Goal: Use online tool/utility: Use online tool/utility

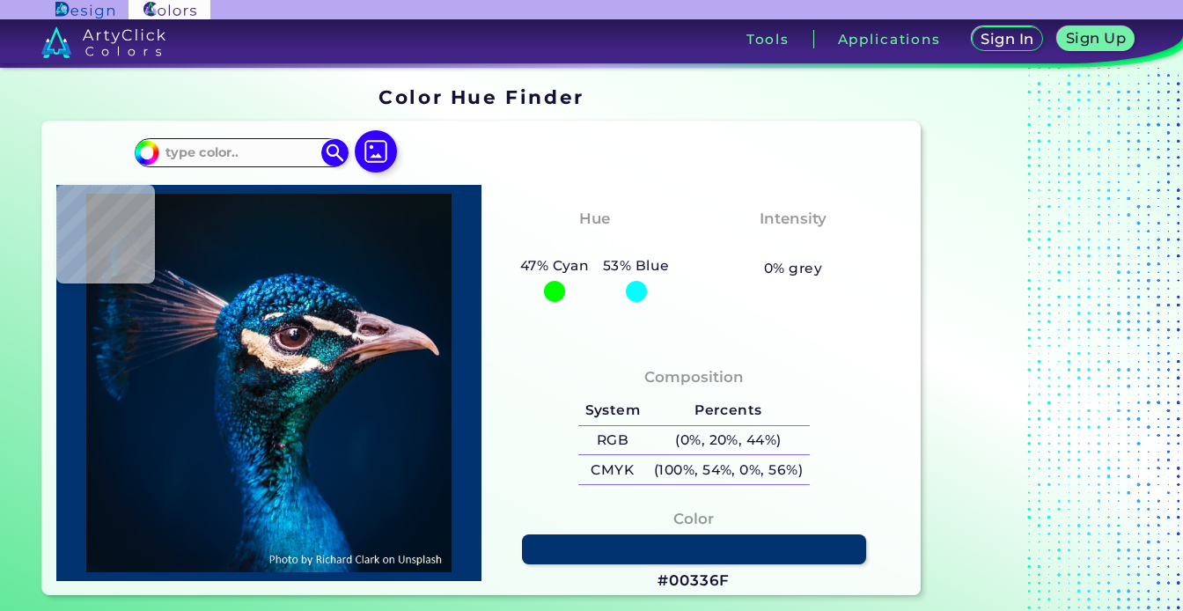
type input "#0a131a"
type input "#0A131A"
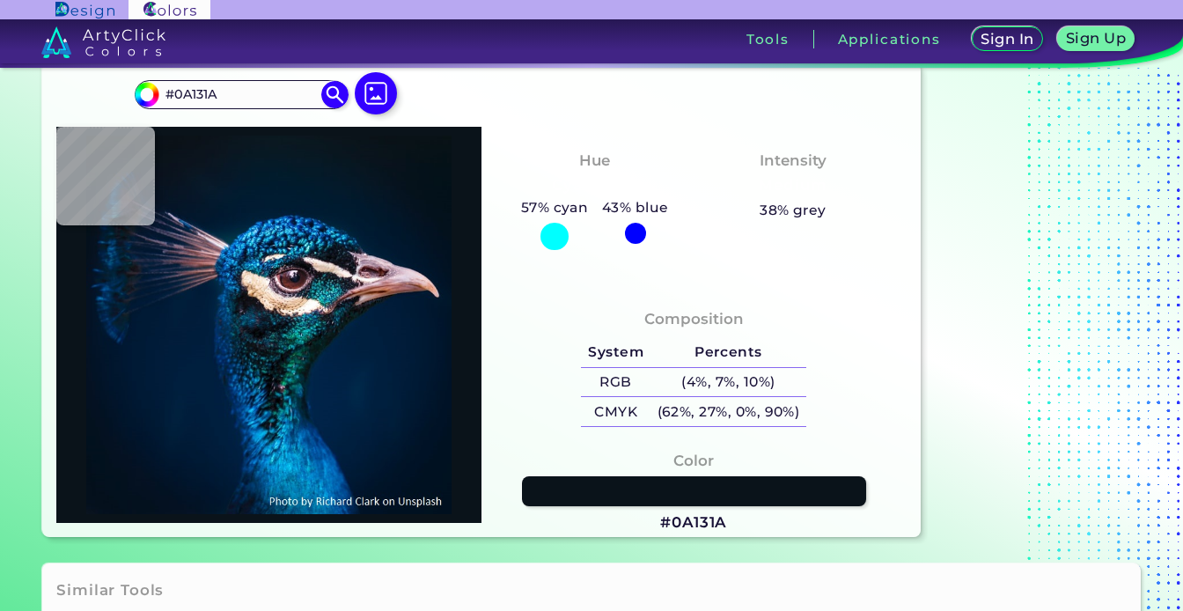
scroll to position [83, 0]
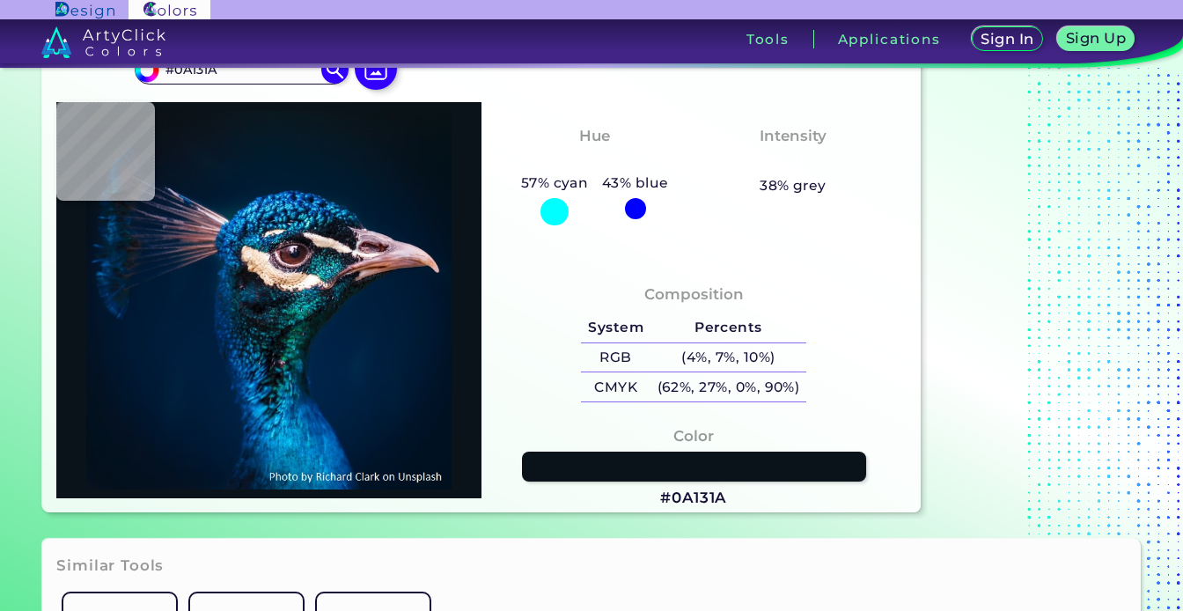
type input "#001b30"
type input "#001B30"
type input "#03192a"
type input "#03192A"
type input "#061623"
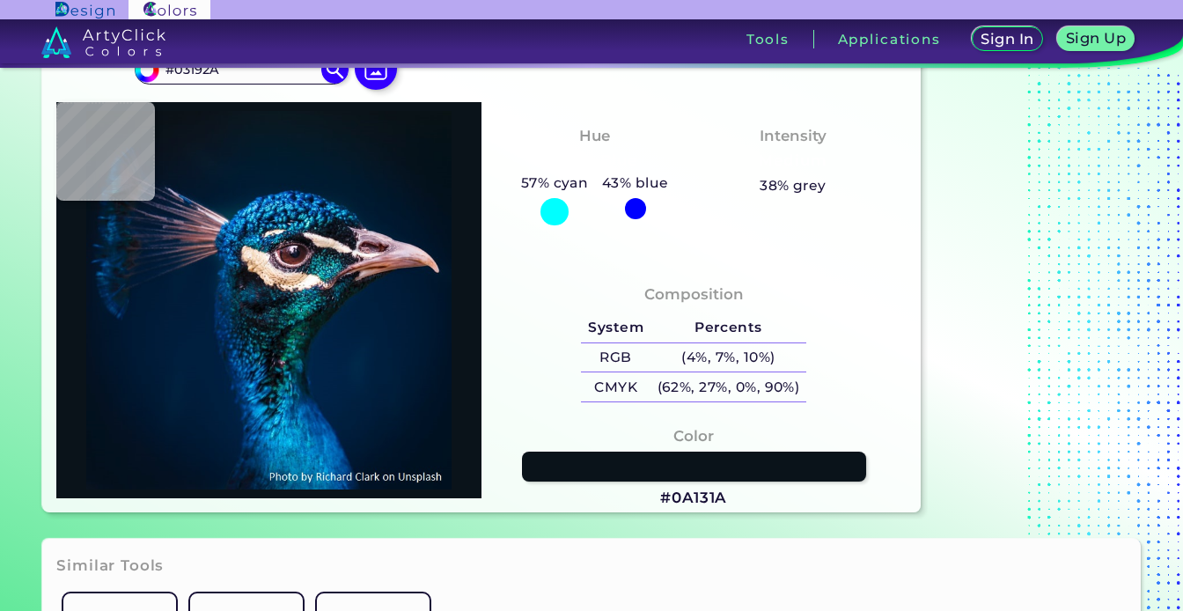
type input "#061623"
type input "#08161f"
type input "#08161F"
type input "#0a141d"
type input "#0A141D"
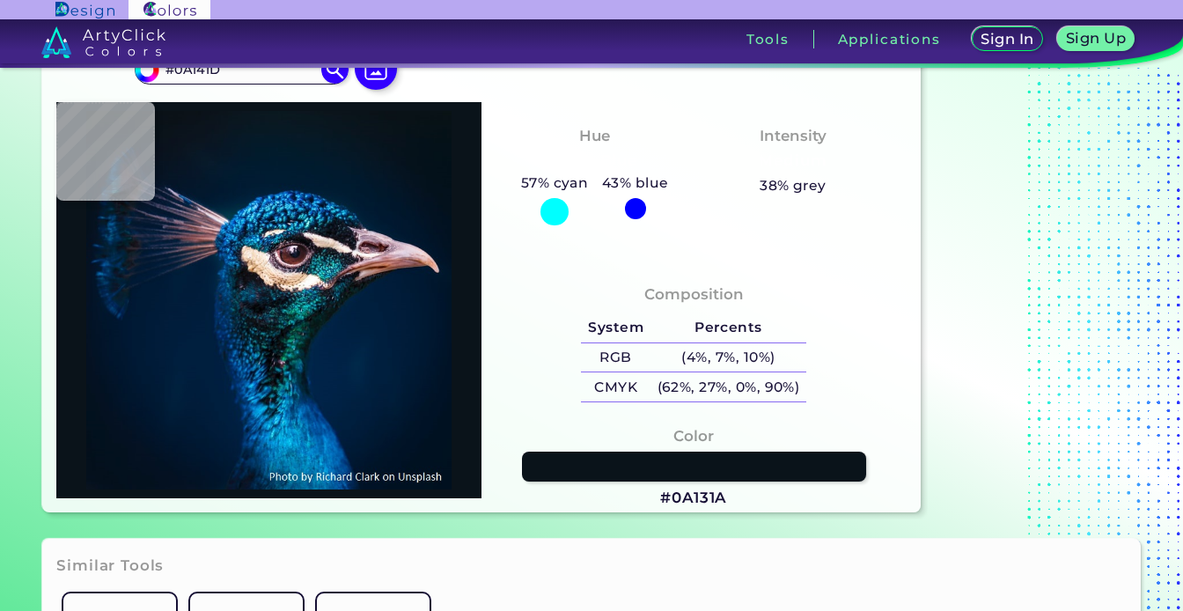
type input "#09141a"
type input "#09141A"
type input "#091217"
click at [373, 77] on img at bounding box center [375, 68] width 51 height 51
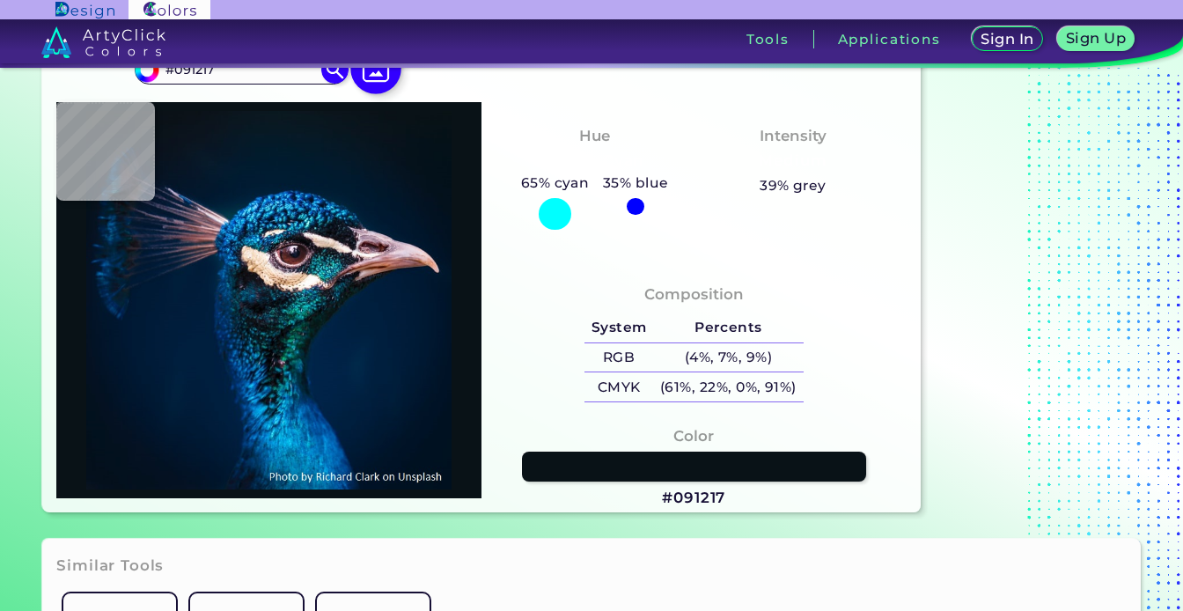
click at [0, 0] on input "file" at bounding box center [0, 0] width 0 height 0
type input "#ac140a"
type input "#AC140A"
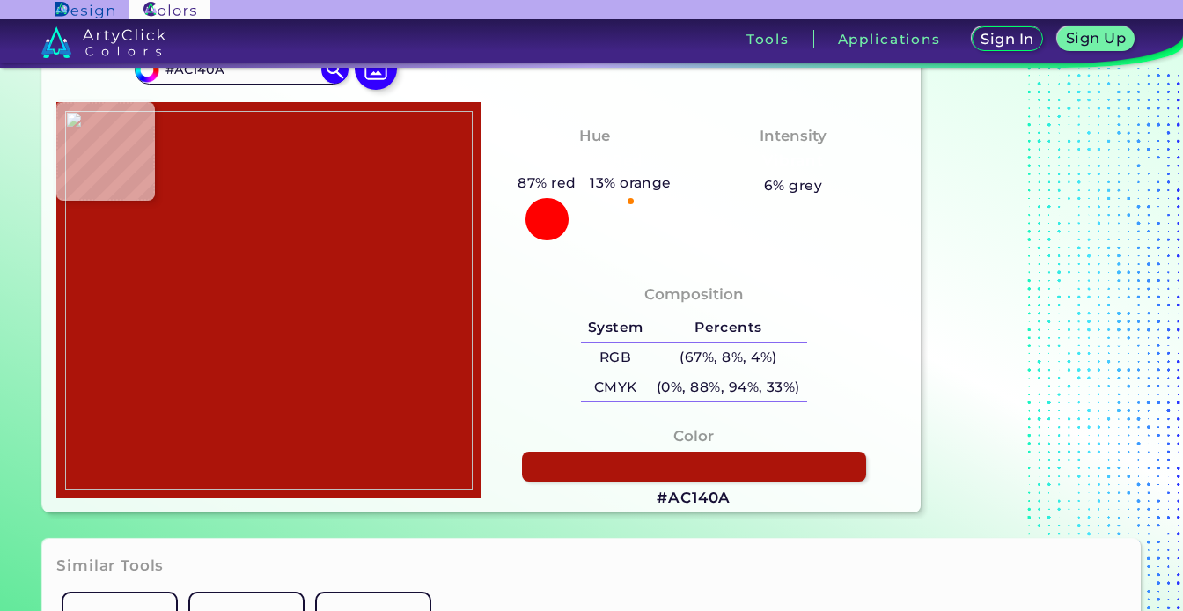
type input "#a6120c"
type input "#A6120C"
type input "#960b07"
type input "#960B07"
type input "#8c0705"
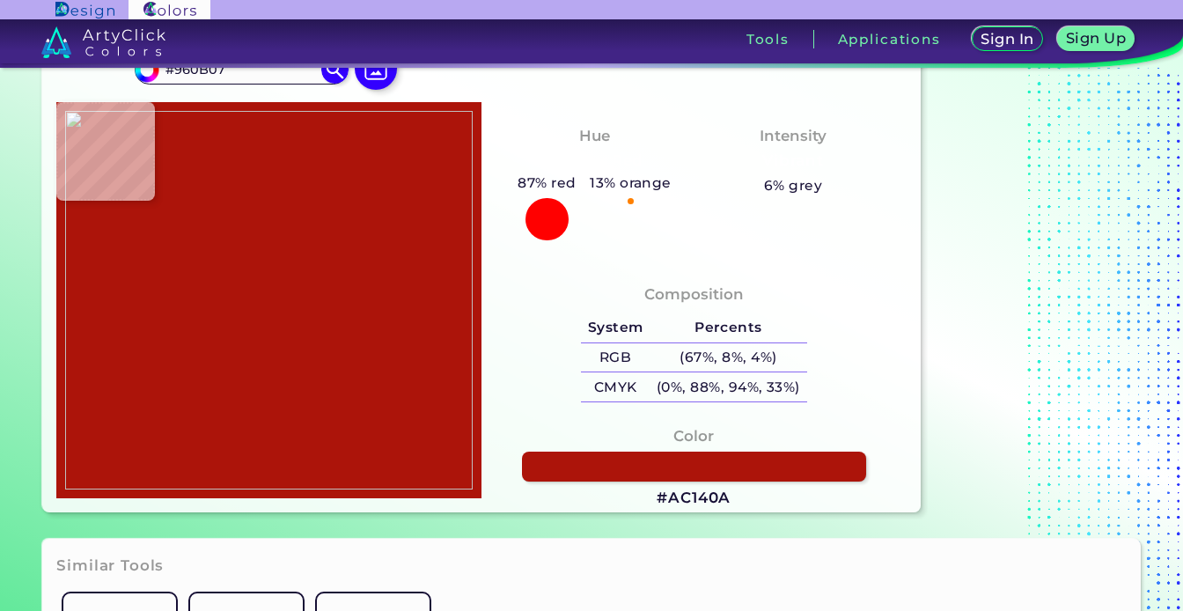
type input "#8C0705"
type input "#640304"
type input "#4e0d0d"
type input "#4E0D0D"
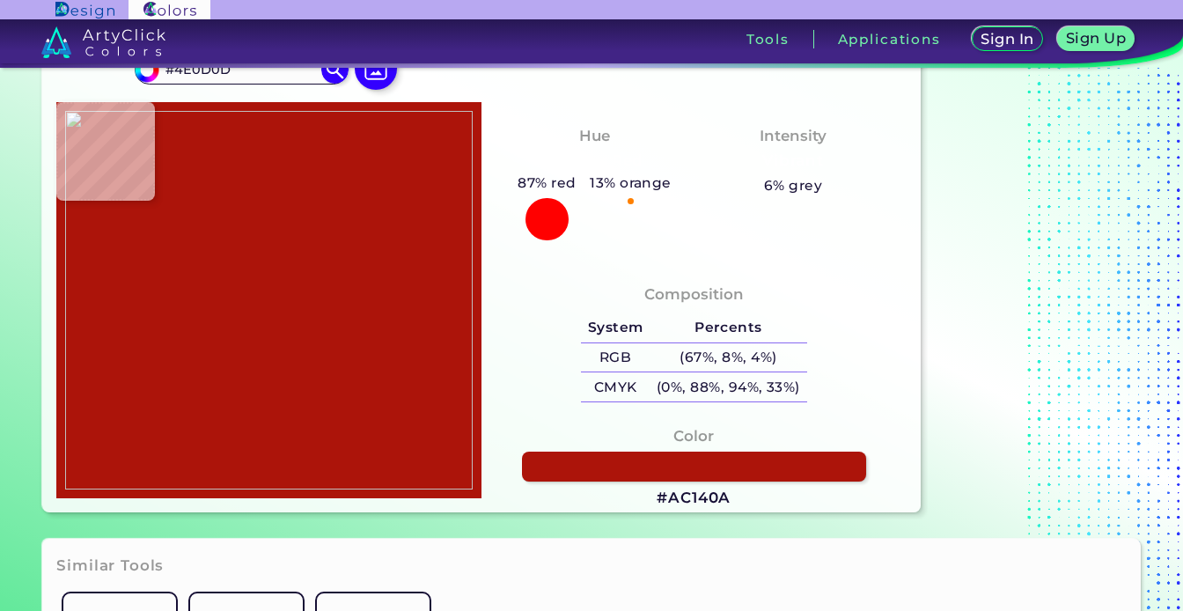
type input "#33100f"
type input "#33100F"
type input "#36110d"
type input "#36110D"
type input "#350607"
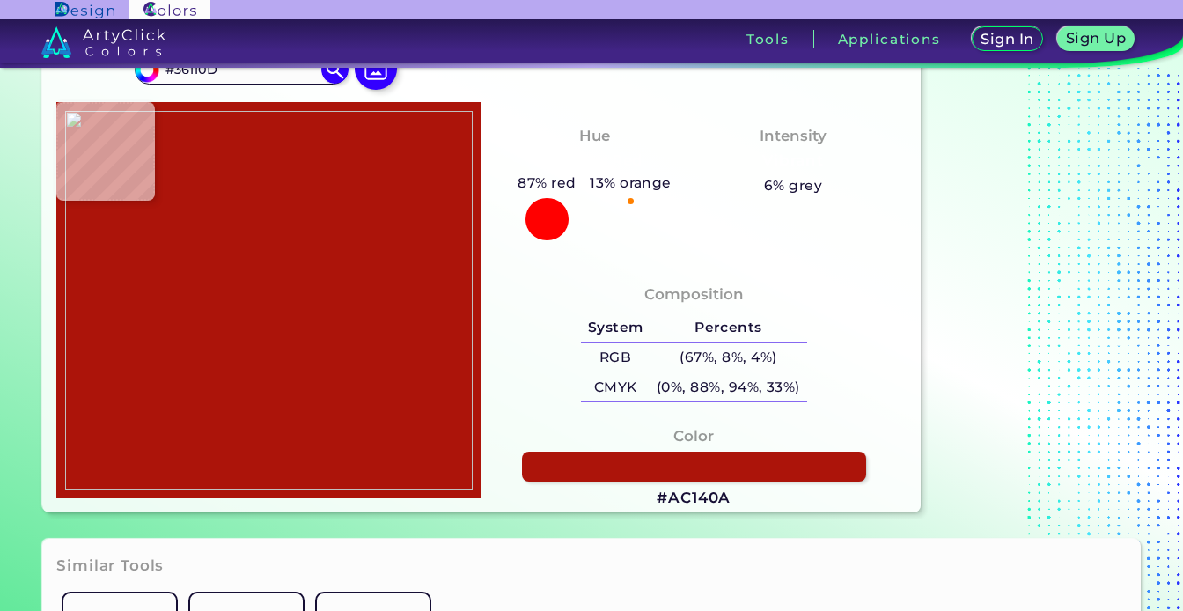
type input "#350607"
type input "#6c2e29"
type input "#6C2E29"
type input "#d56b4d"
type input "#D56B4D"
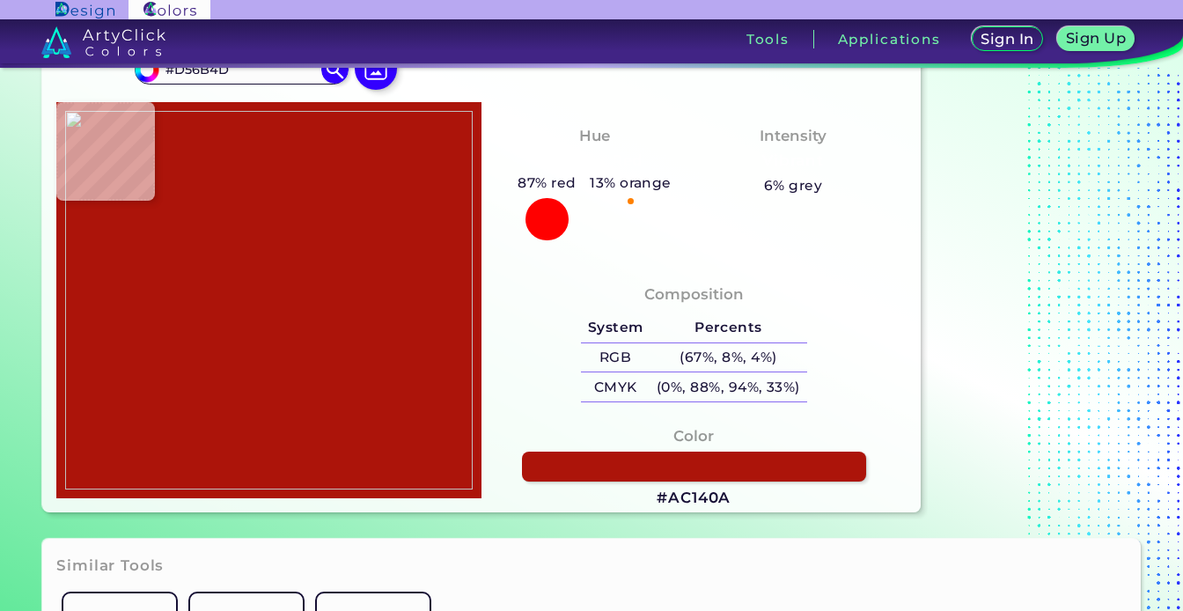
type input "#d16849"
type input "#D16849"
type input "#bd5338"
type input "#BD5338"
type input "#c56d4f"
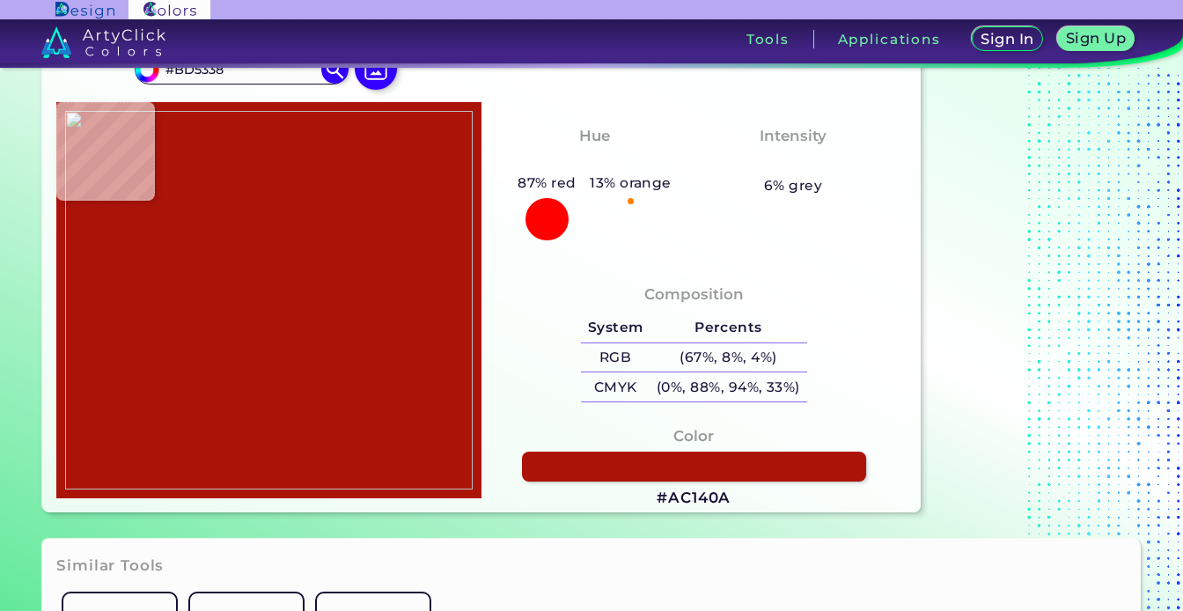
type input "#C56D4F"
type input "#cb765a"
type input "#CB765A"
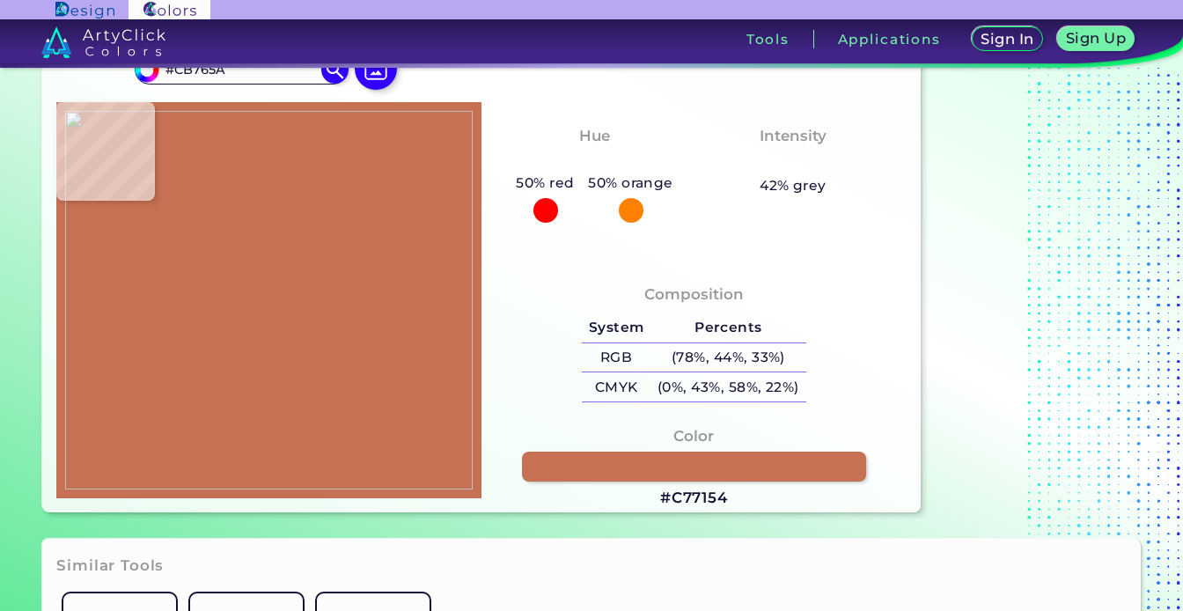
type input "#c77154"
type input "#C77154"
type input "#c66f53"
type input "#C66F53"
type input "#cc7558"
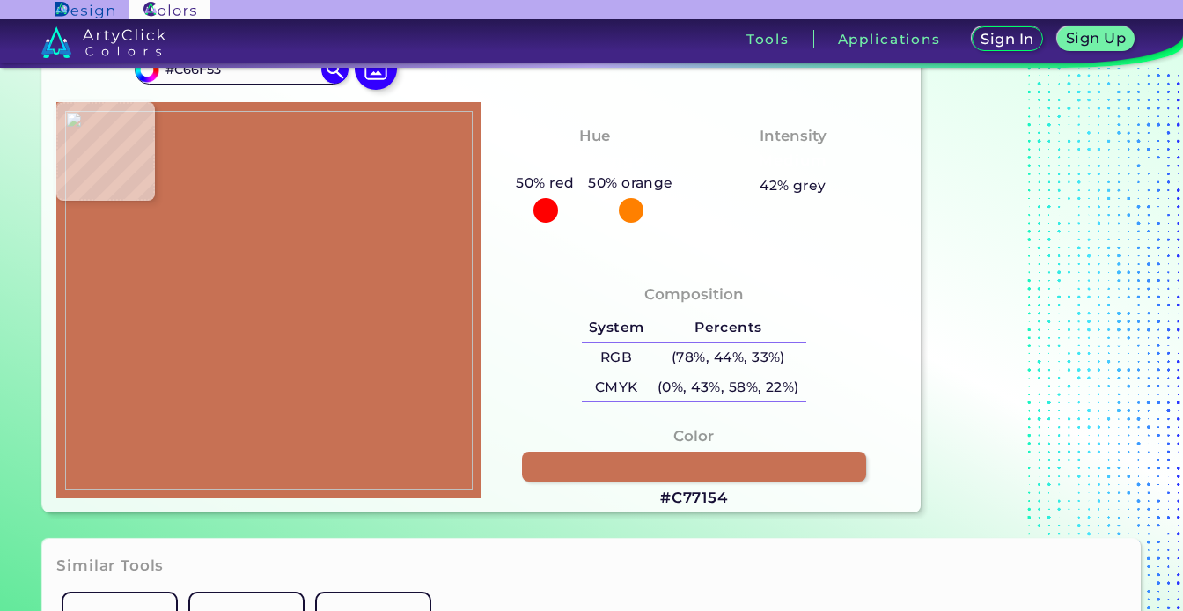
type input "#CC7558"
type input "#cd7659"
type input "#CD7659"
type input "#ce775b"
type input "#CE775B"
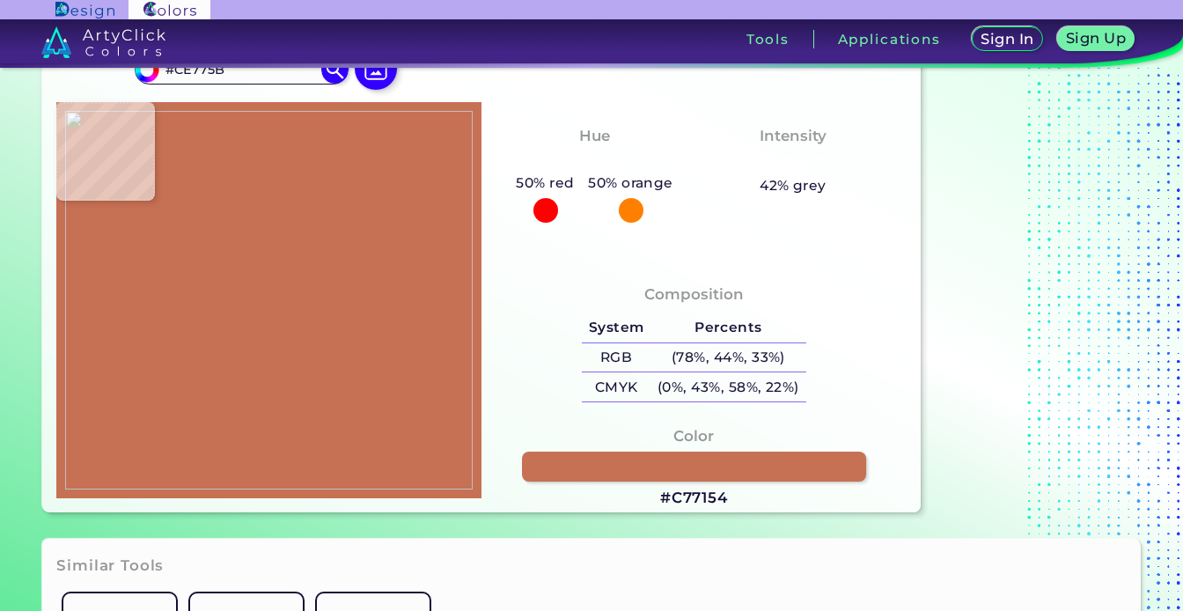
type input "#cf7c62"
type input "#CF7C62"
type input "#d57f67"
type input "#D57F67"
type input "#d68067"
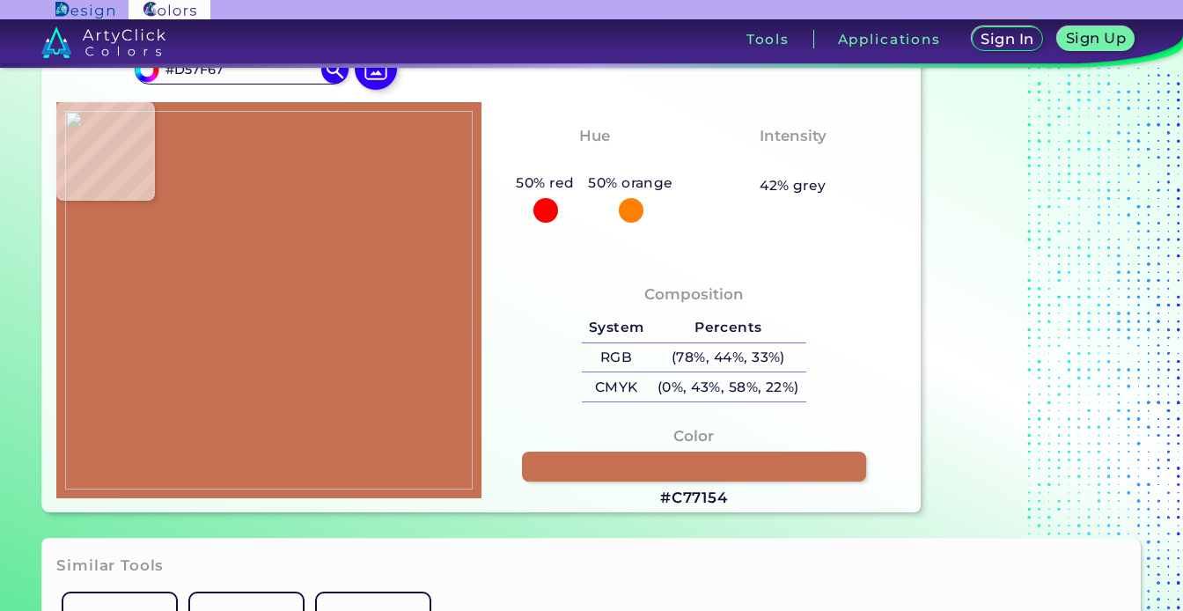
type input "#D68067"
type input "#d98069"
type input "#D98069"
type input "#d9826a"
type input "#D9826A"
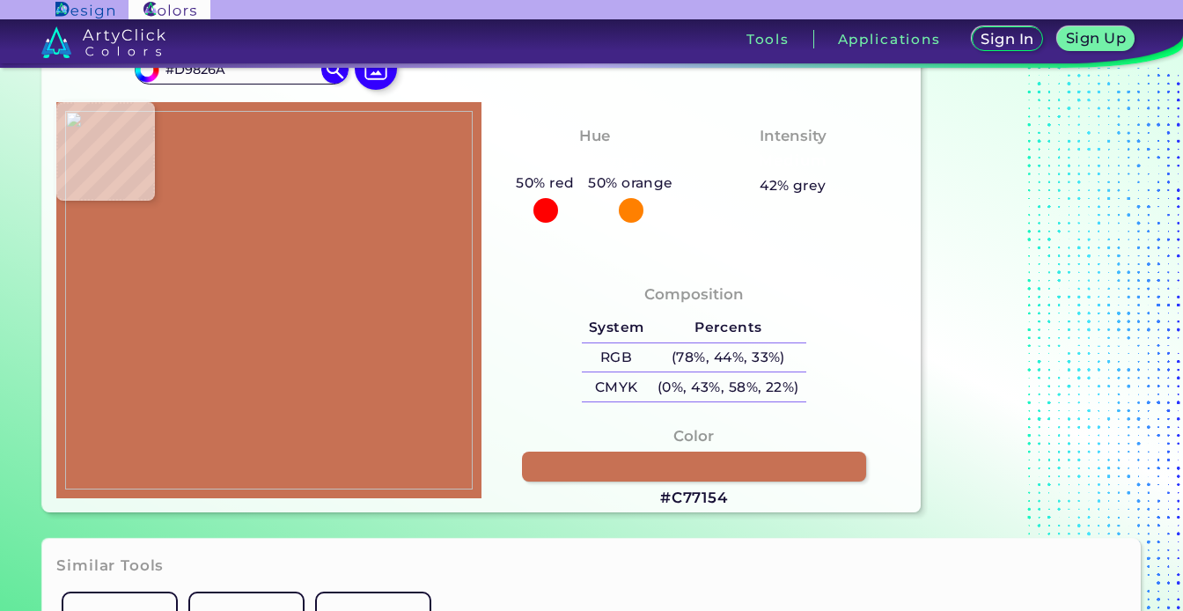
type input "#de866f"
type input "#DE866F"
type input "#de866e"
type input "#DE866E"
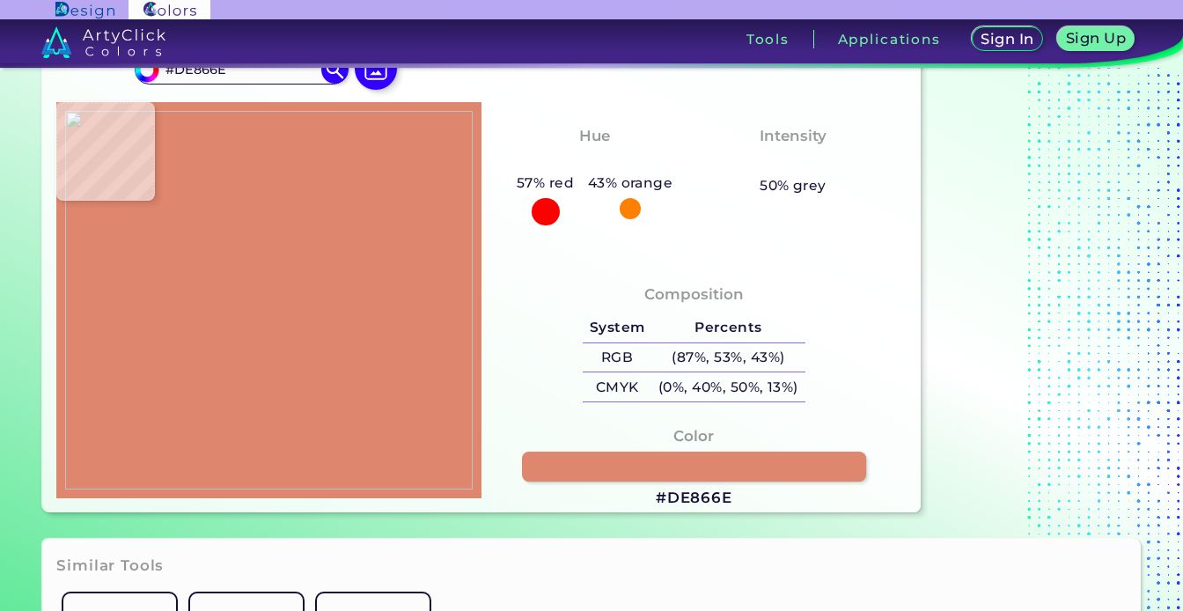
type input "#dc856b"
type input "#DC856B"
type input "#df8b74"
type input "#DF8B74"
type input "#e18e77"
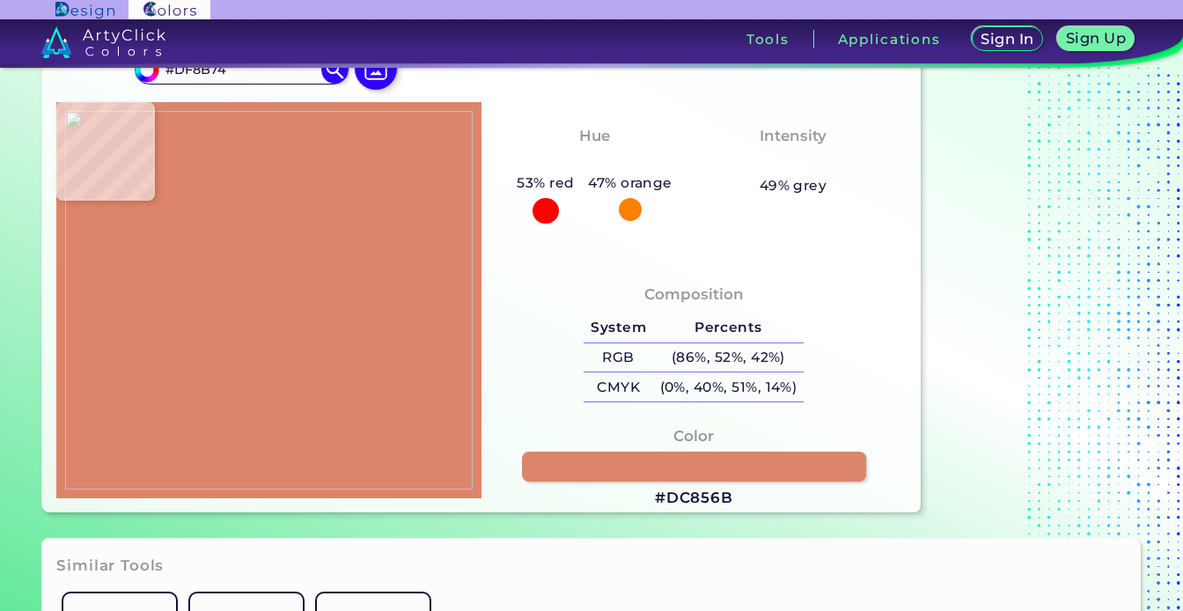
type input "#E18E77"
type input "#de8b74"
type input "#DE8B74"
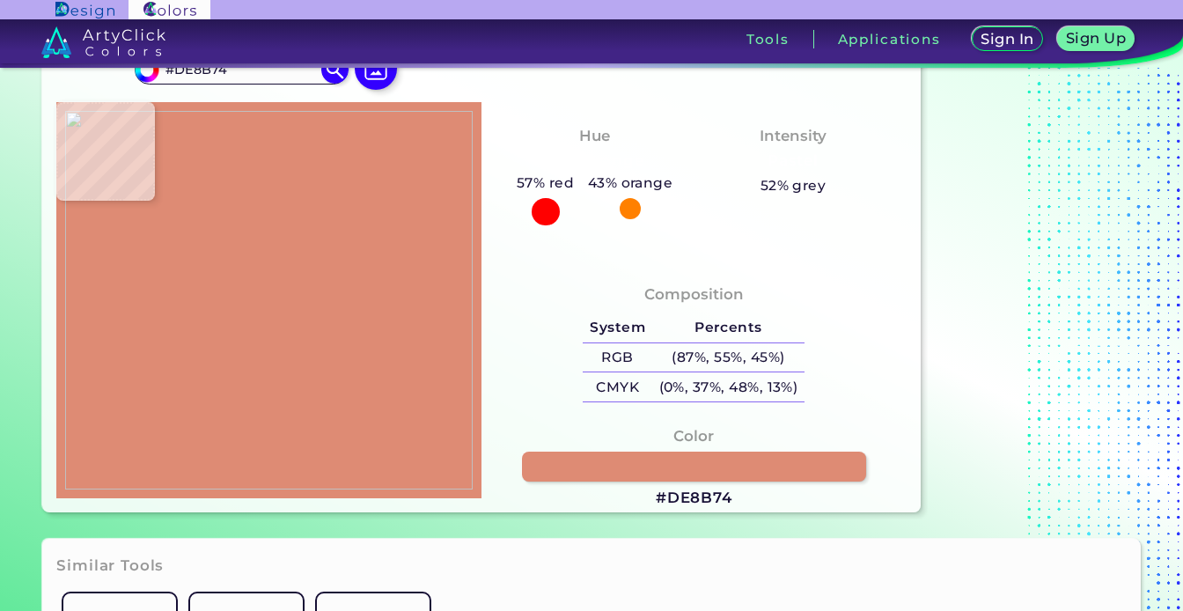
type input "#df8b74"
type input "#DF8B74"
type input "#de8a72"
type input "#DE8A72"
type input "#d9826a"
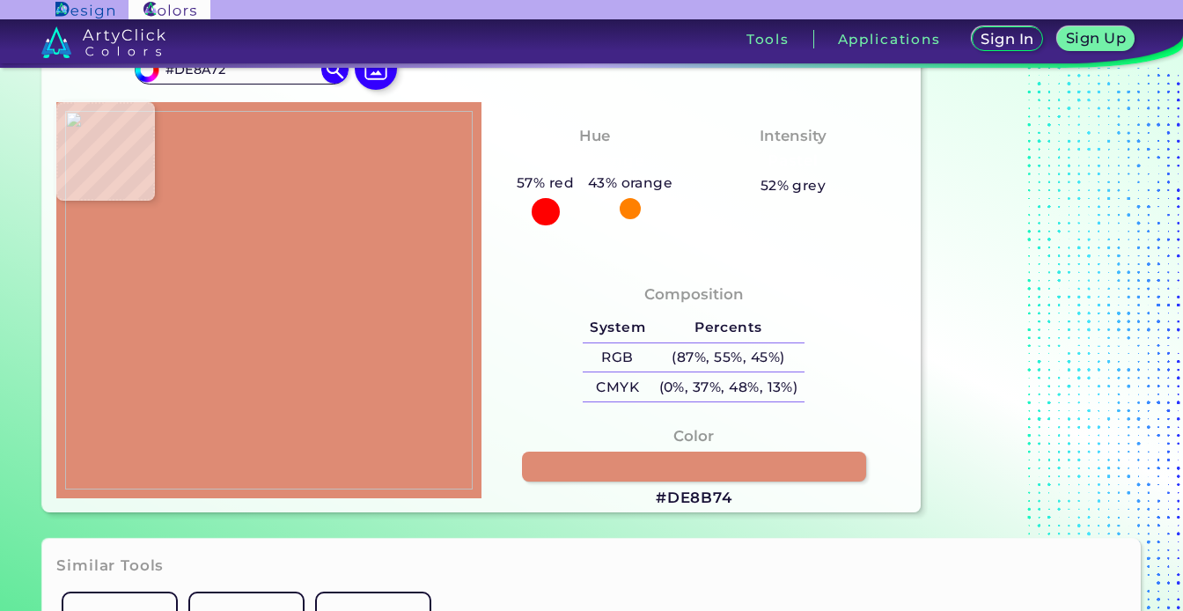
type input "#D9826A"
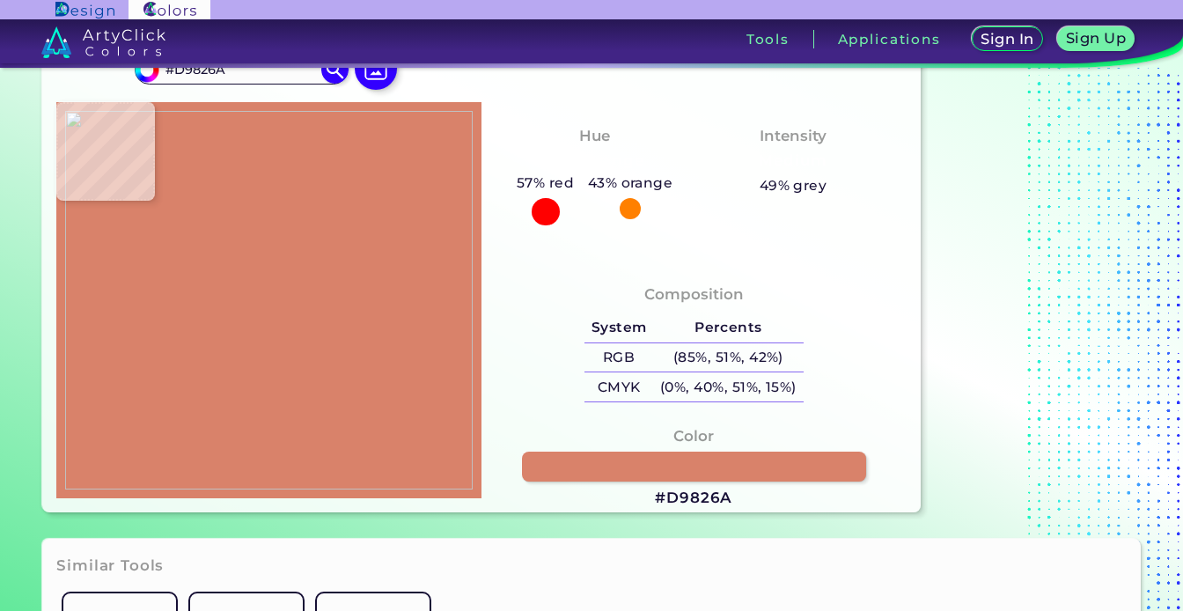
type input "#d98069"
type input "#D98069"
type input "#d67e67"
type input "#D67E67"
type input "#d88168"
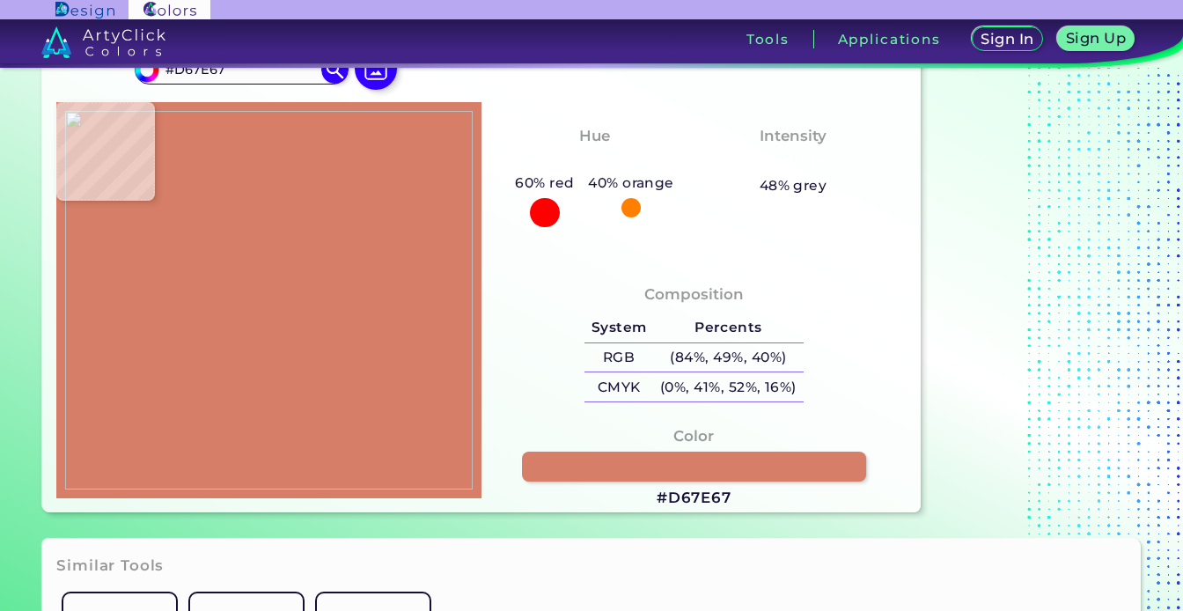
type input "#D88168"
type input "#d78068"
type input "#D78068"
type input "#d17c63"
type input "#D17C63"
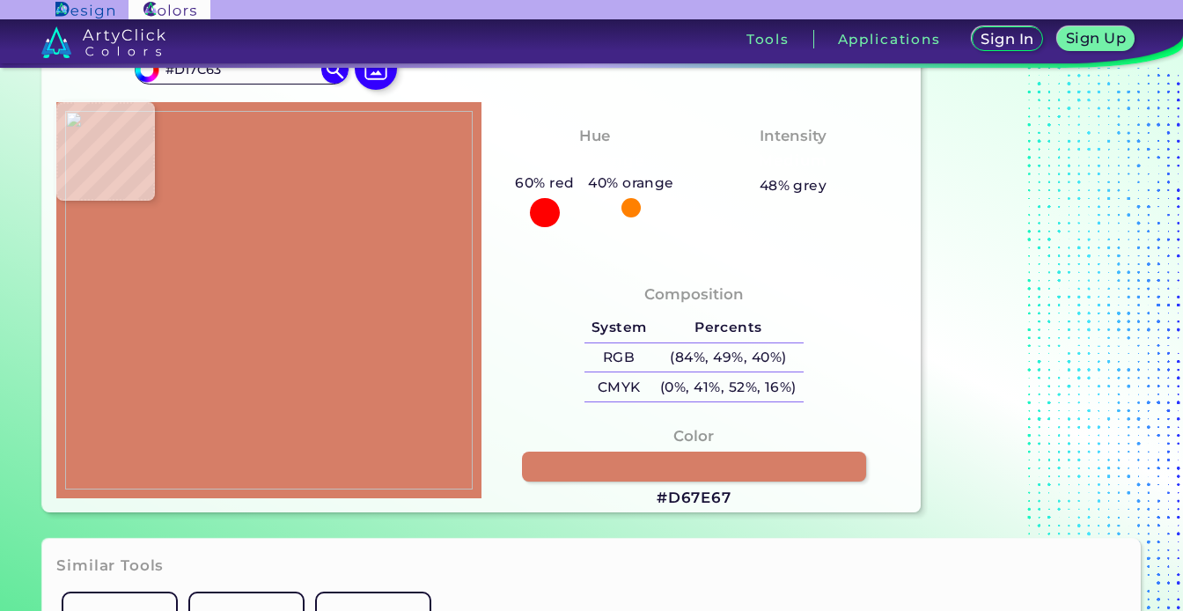
type input "#d57f66"
type input "#D57F66"
type input "#ce785e"
type input "#CE785E"
type input "#d47a61"
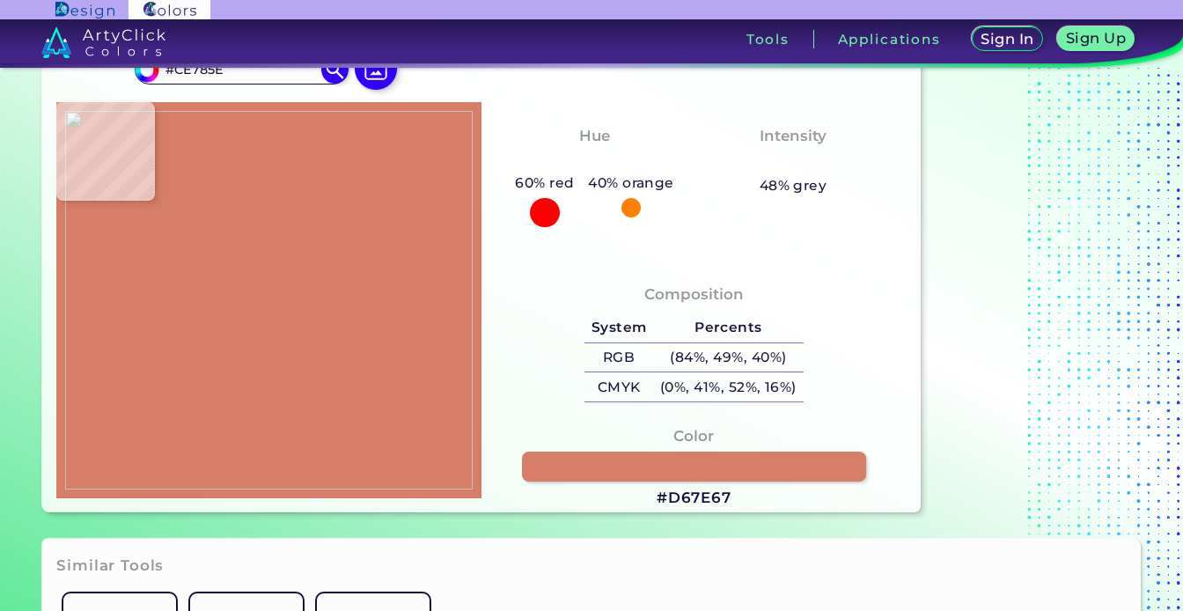
type input "#D47A61"
type input "#ce755c"
type input "#CE755C"
type input "#c76f55"
type input "#C76F55"
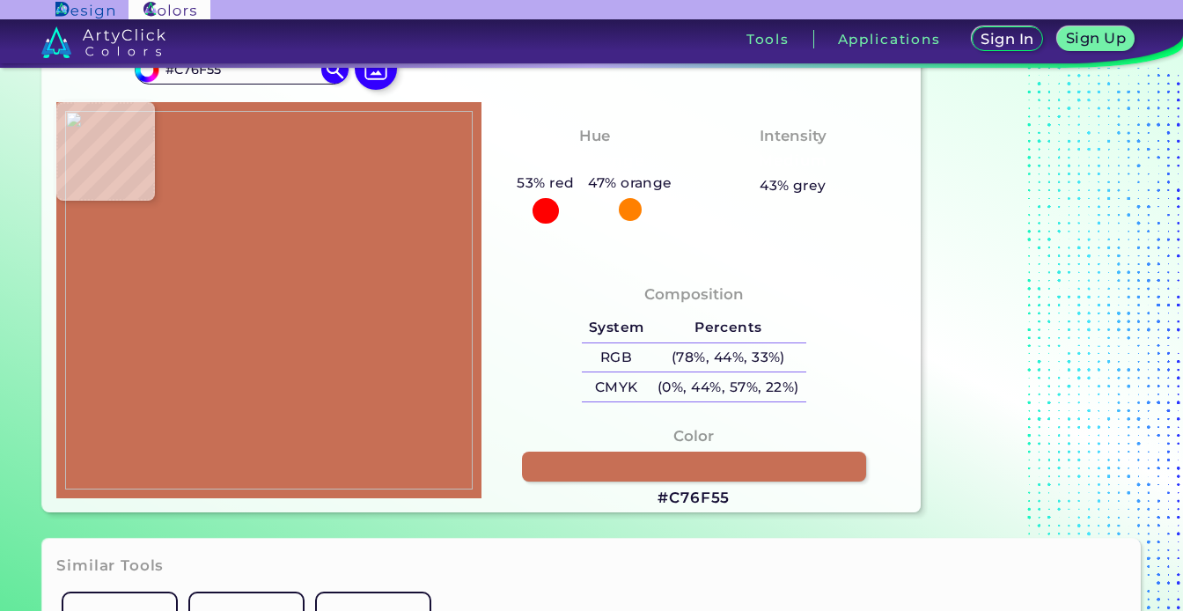
type input "#c3684f"
type input "#C3684F"
type input "#c36850"
type input "#C36850"
type input "#c96d55"
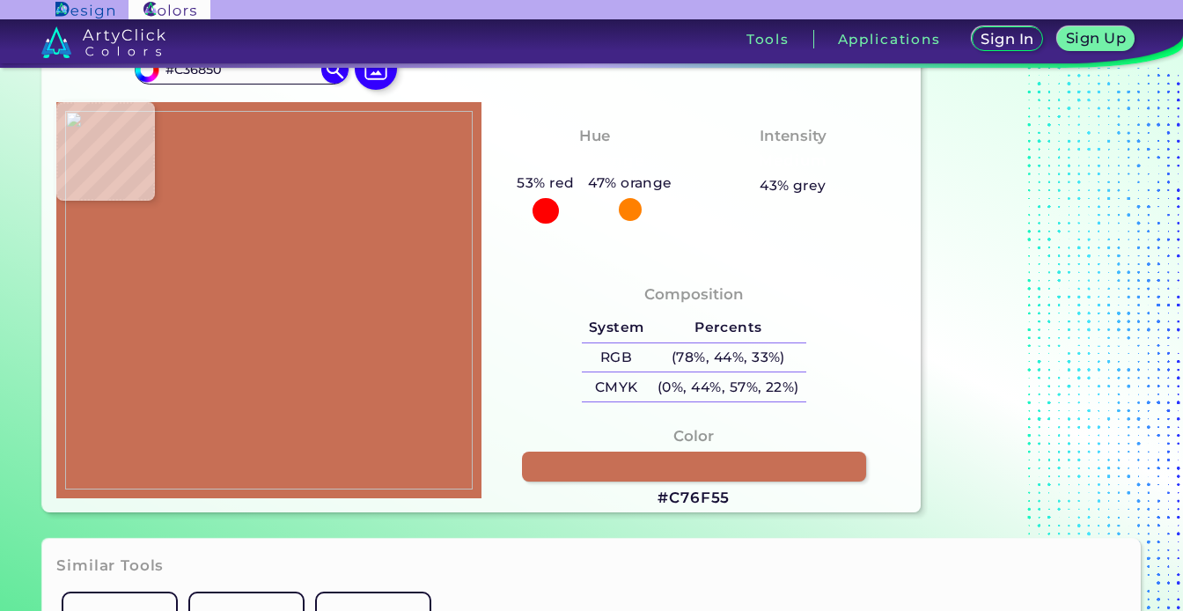
type input "#C96D55"
type input "#c96c55"
type input "#C96C55"
type input "#cc6e56"
type input "#CC6E56"
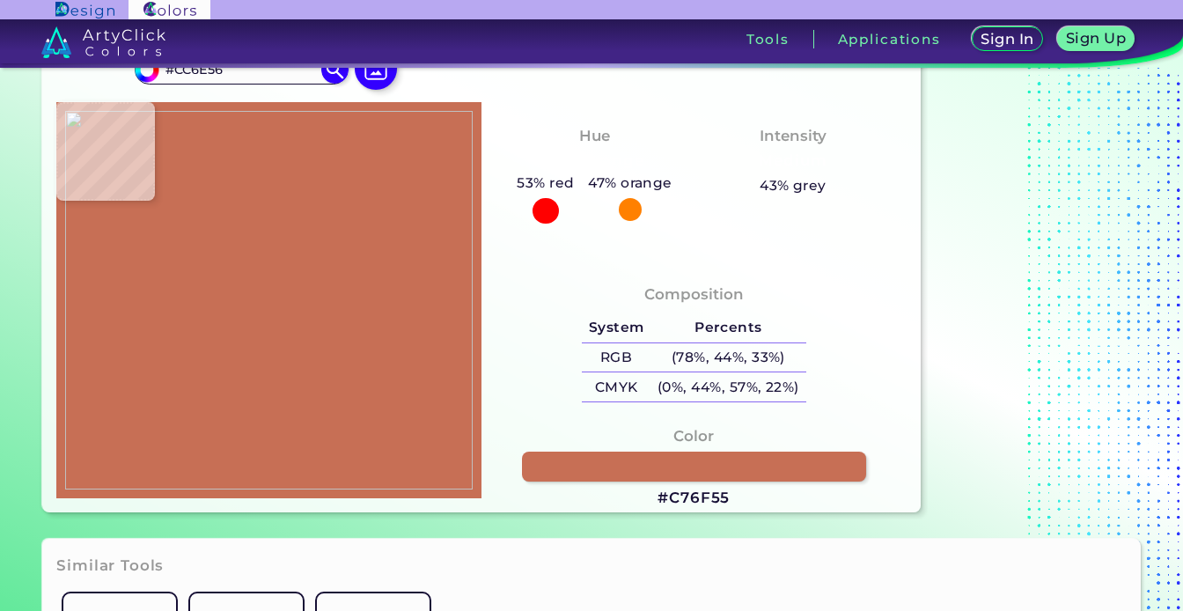
type input "#cb6d58"
type input "#CB6D58"
type input "#c86b55"
type input "#C86B55"
type input "#c66754"
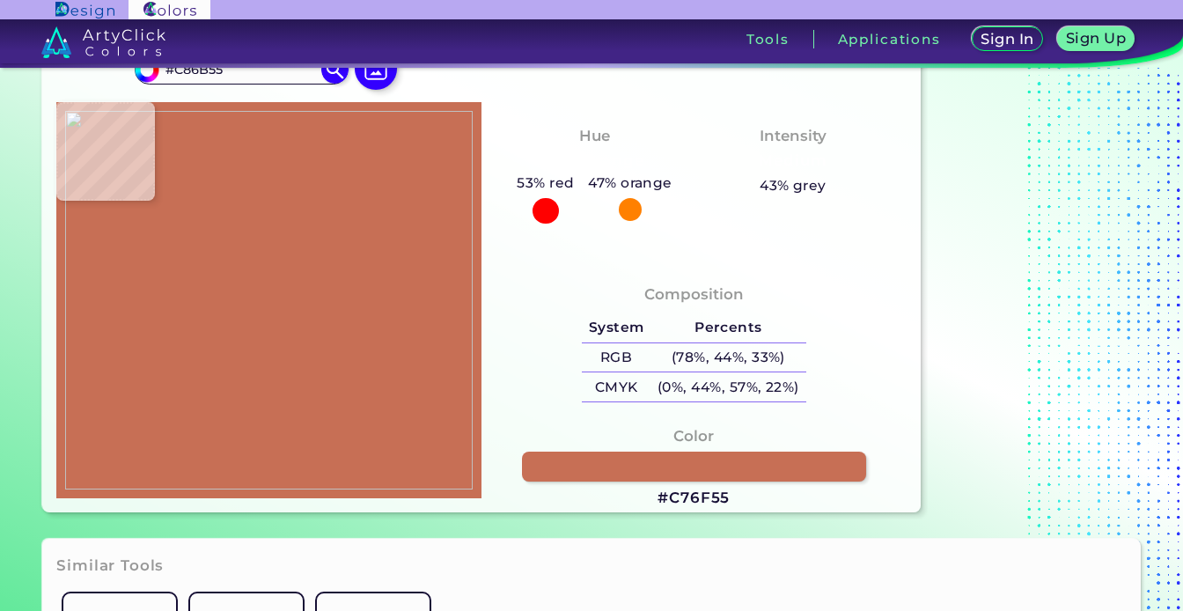
type input "#C66754"
type input "#c56b59"
type input "#C56B59"
type input "#c96a59"
type input "#C96A59"
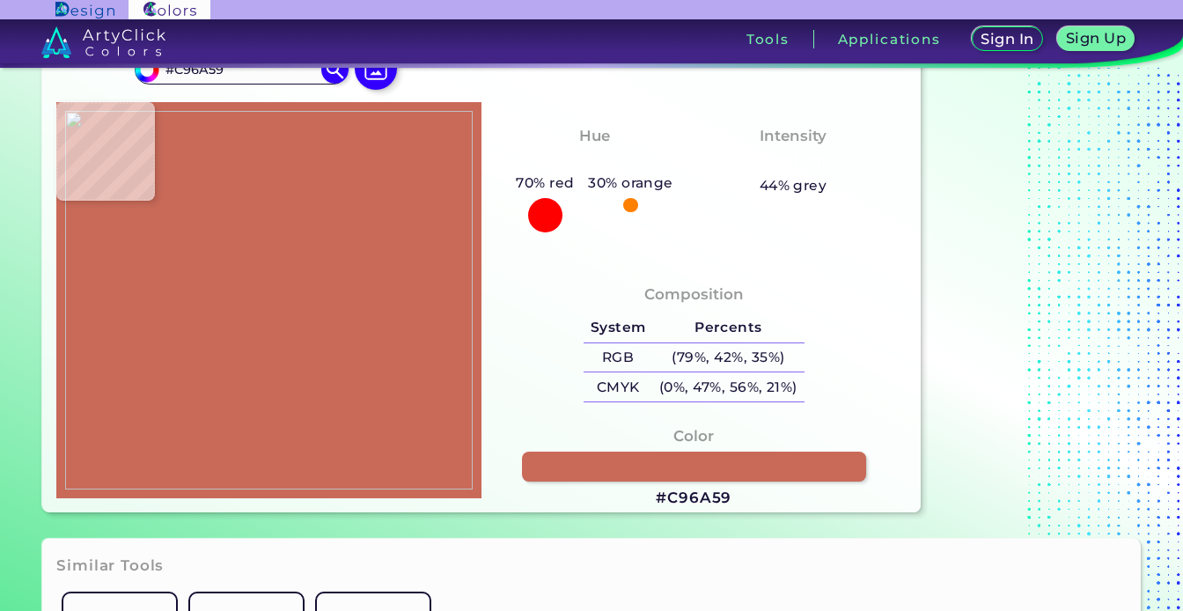
type input "#c76856"
type input "#C76856"
type input "#c76757"
type input "#C76757"
type input "#ca6a5d"
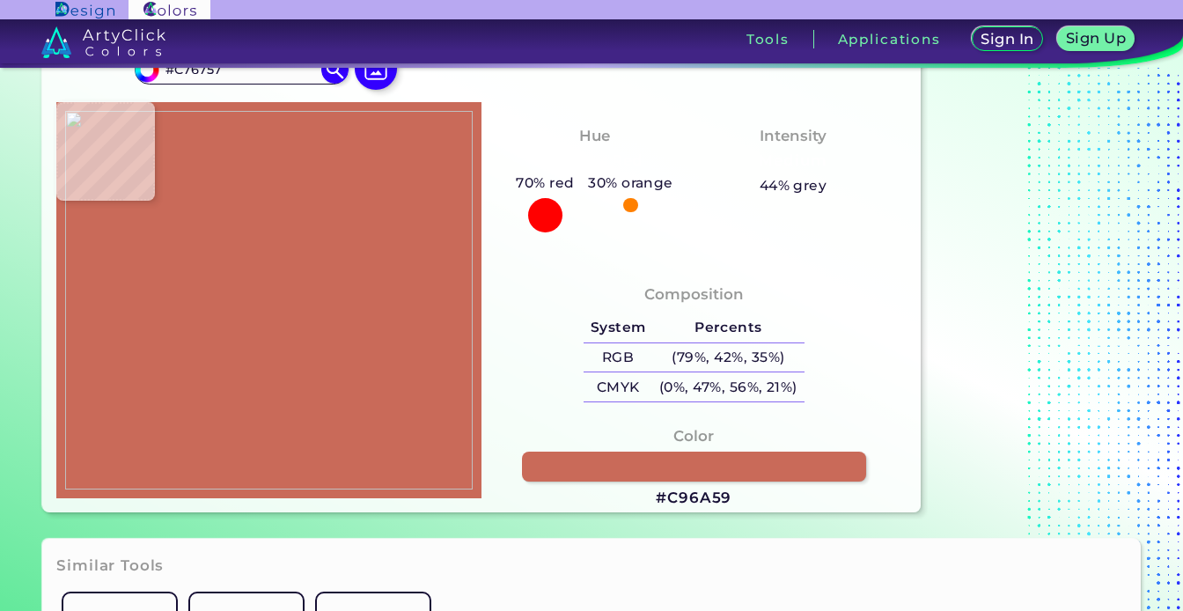
type input "#CA6A5D"
type input "#ce705d"
type input "#CE705D"
type input "#cc6e59"
type input "#CC6E59"
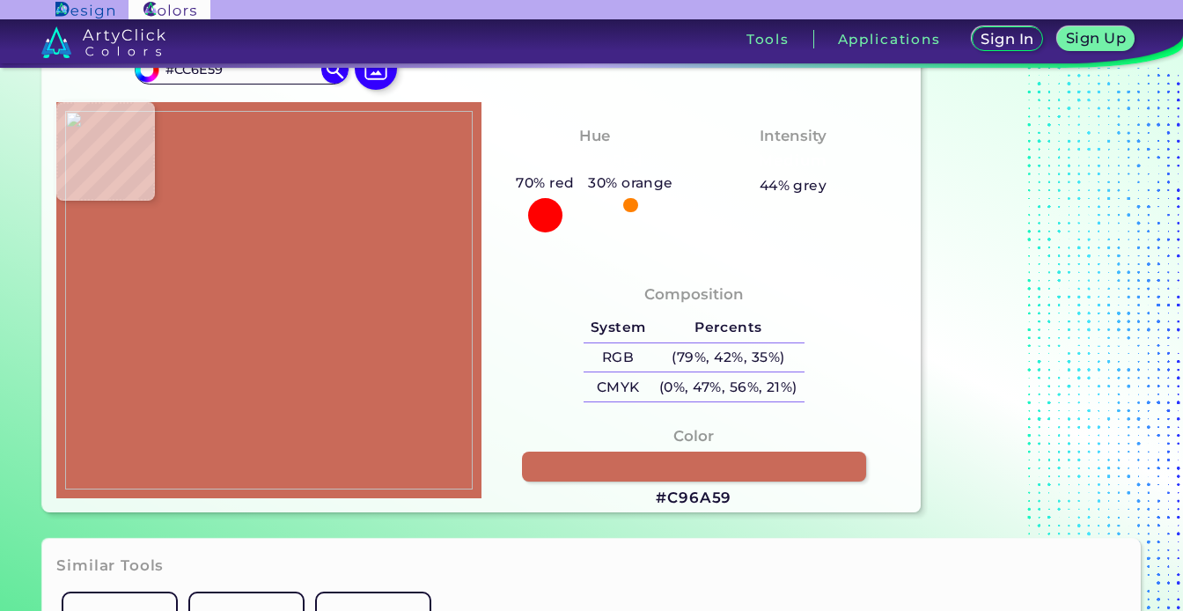
type input "#c86b56"
type input "#C86B56"
type input "#cd6b58"
type input "#CD6B58"
type input "#cb6d59"
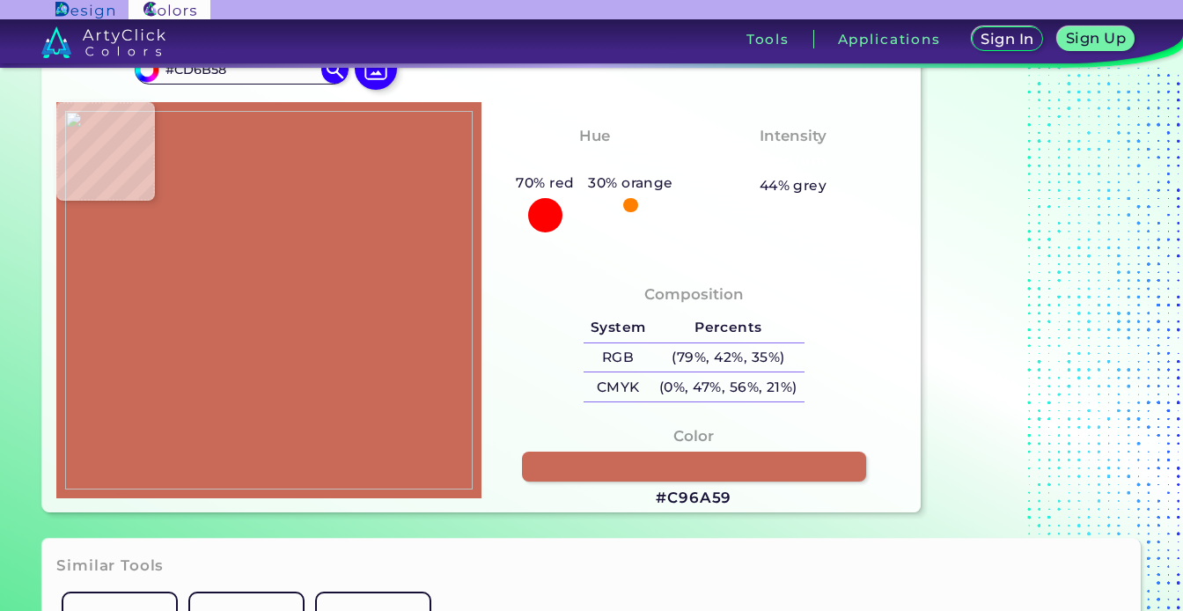
type input "#CB6D59"
type input "#ca6b57"
type input "#CA6B57"
type input "#cc6e5a"
type input "#CC6E5A"
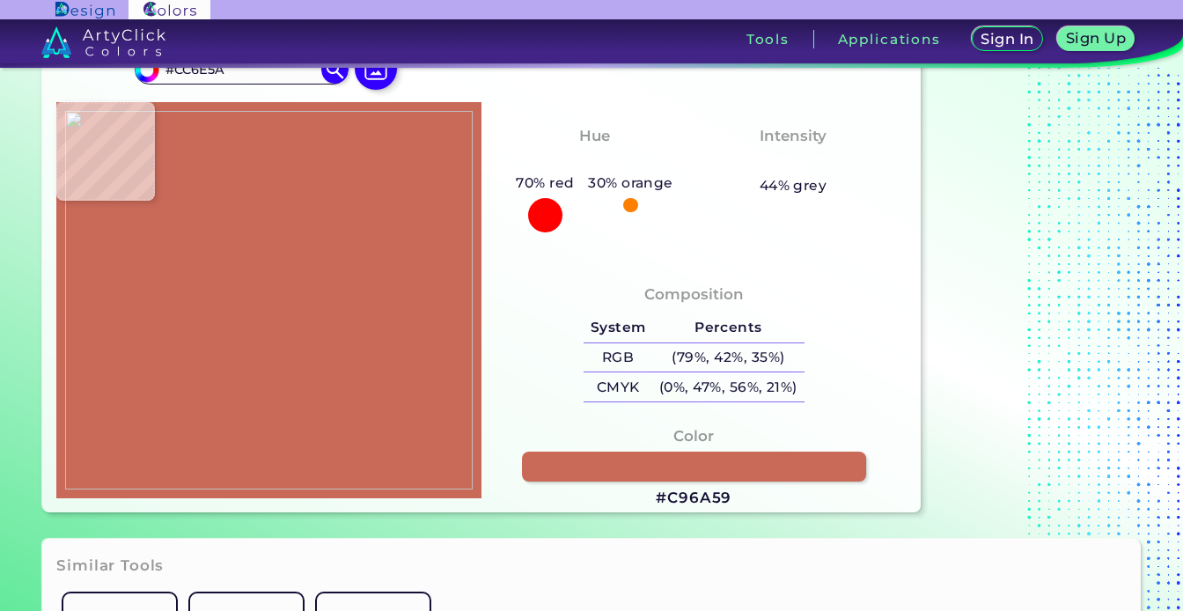
type input "#cb6d57"
type input "#CB6D57"
type input "#d1745f"
type input "#D1745F"
type input "#d2745f"
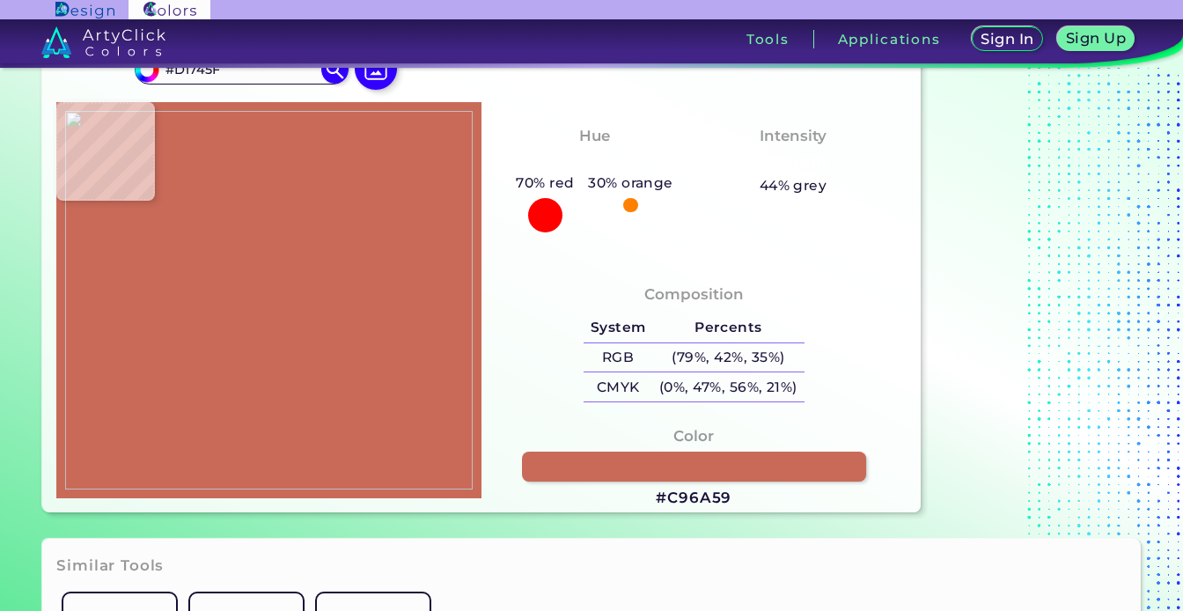
type input "#D2745F"
type input "#d57b67"
type input "#D57B67"
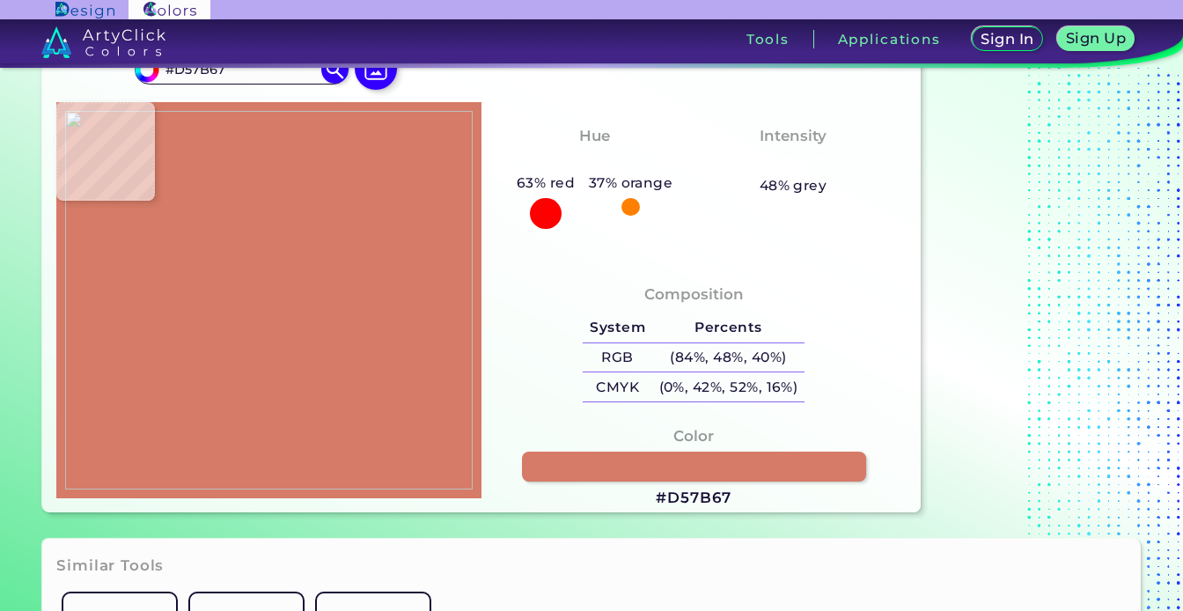
type input "#da8573"
type input "#DA8573"
type input "#d57e6a"
type input "#D57E6A"
type input "#e09588"
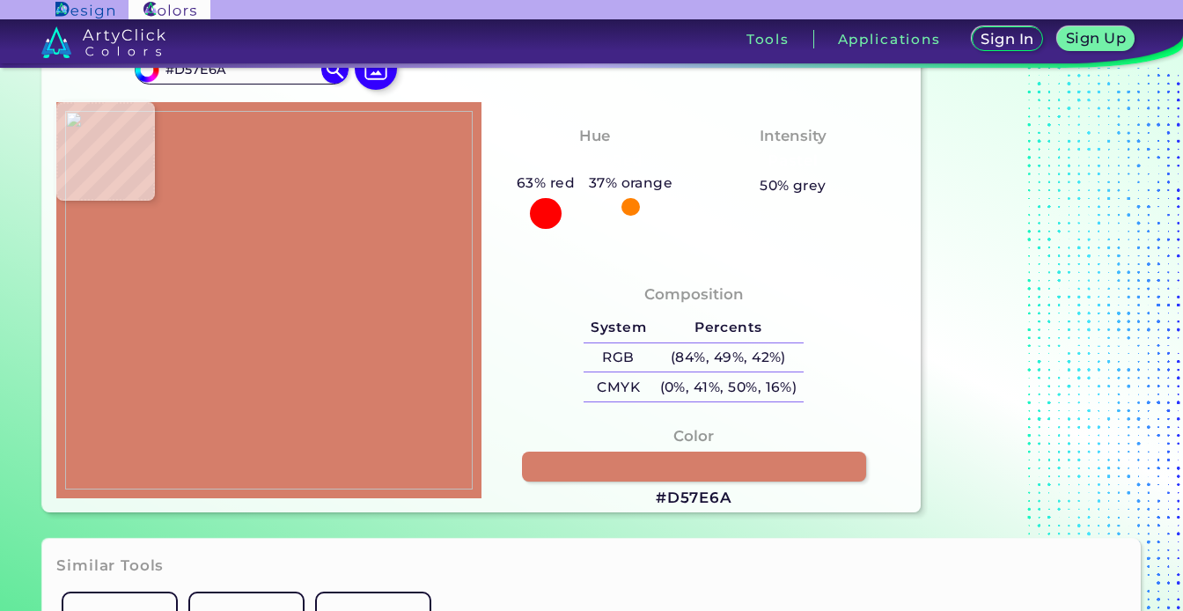
type input "#E09588"
type input "#d98a7c"
type input "#D98A7C"
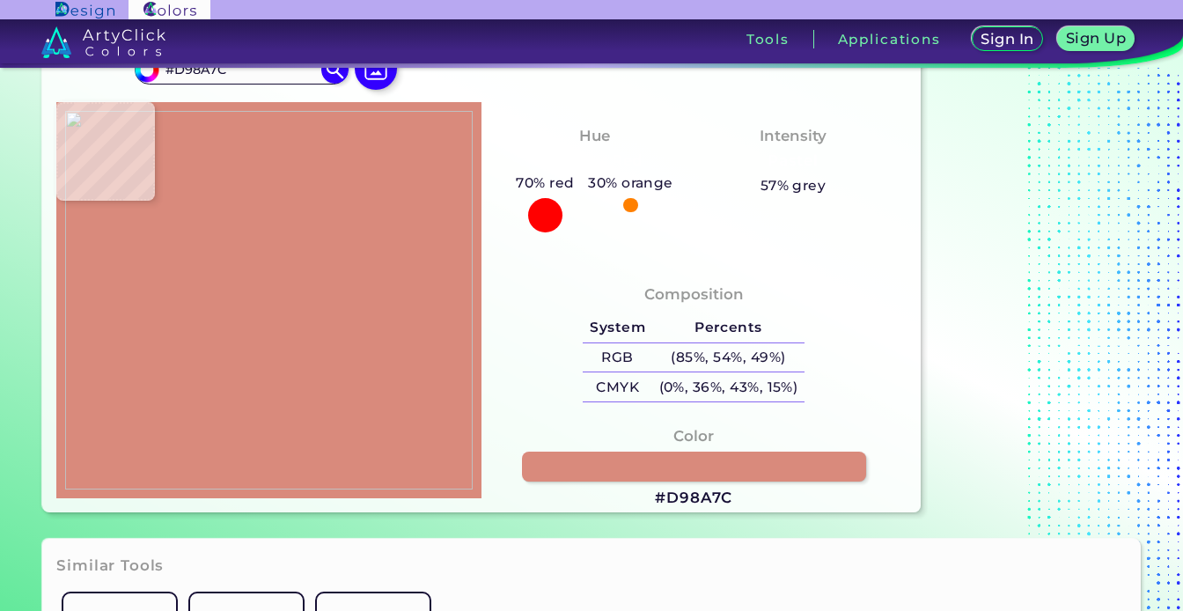
type input "#e7a89f"
type input "#E7A89F"
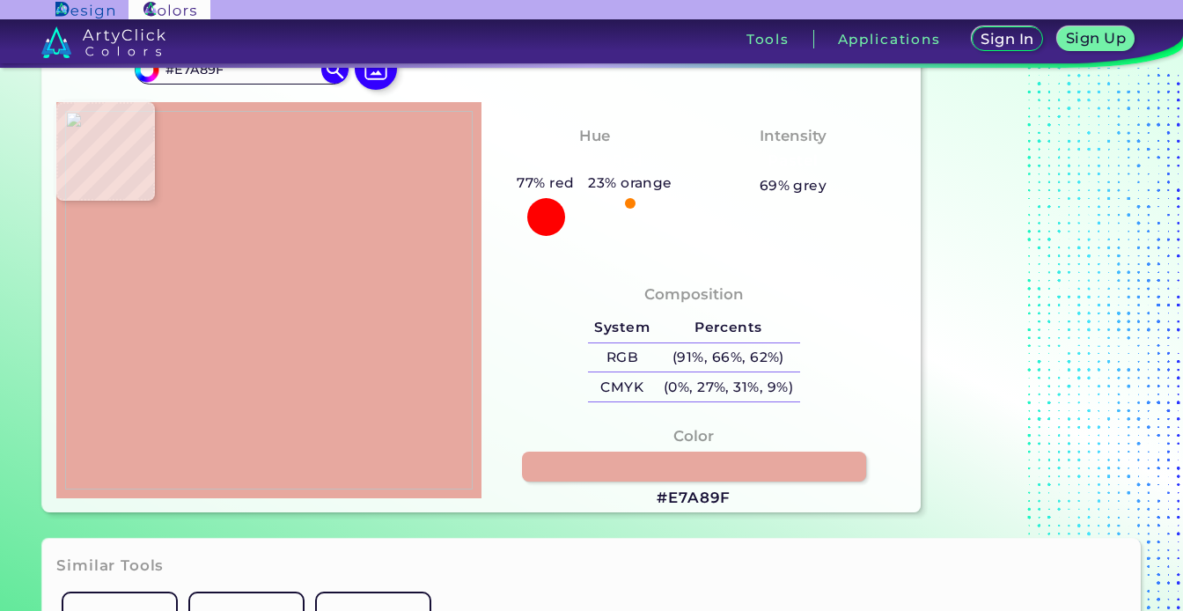
click at [285, 272] on img at bounding box center [268, 300] width 407 height 379
click at [548, 461] on link at bounding box center [694, 466] width 348 height 31
click at [272, 262] on img at bounding box center [268, 300] width 407 height 379
type input "#b4634a"
type input "#B4634A"
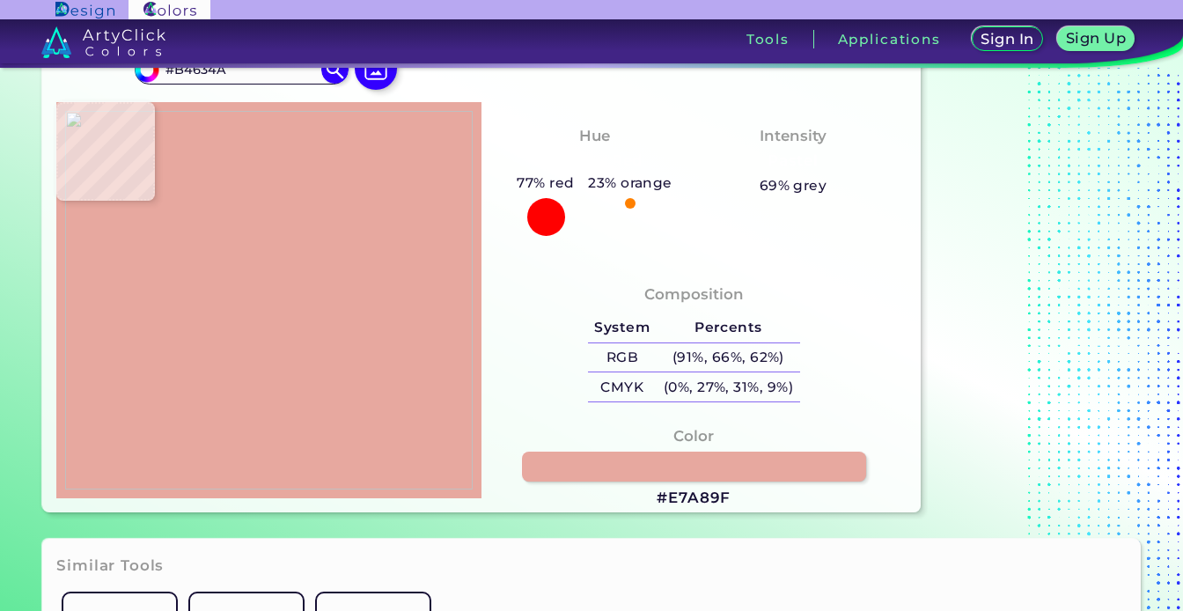
type input "#b36248"
type input "#B36248"
type input "#b8654b"
type input "#B8654B"
type input "#b86249"
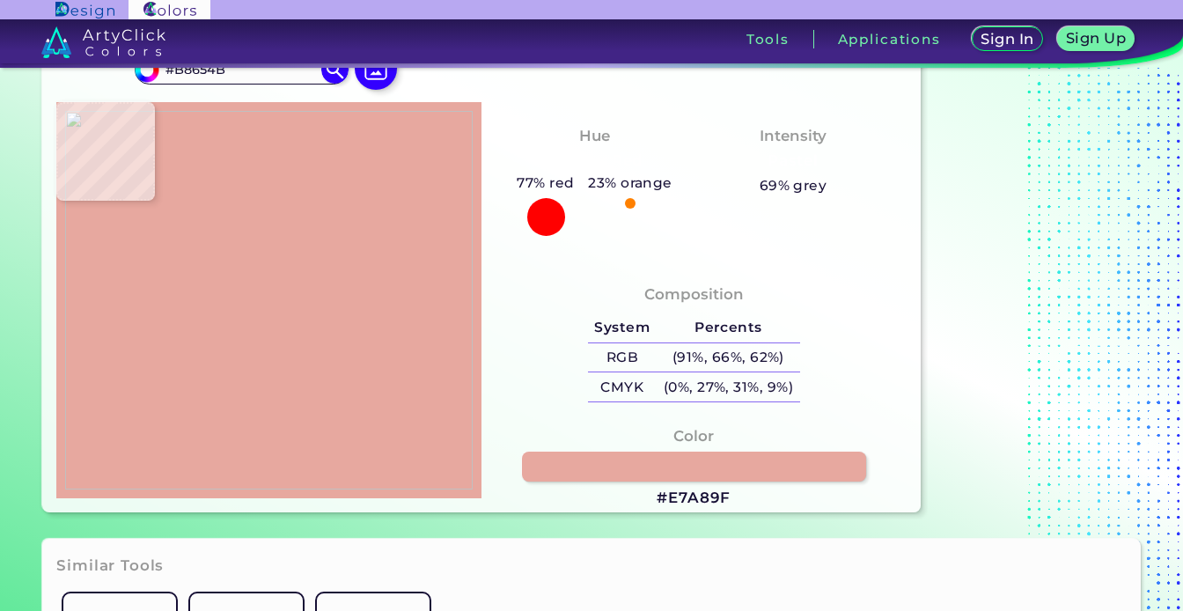
type input "#B86249"
type input "#bd674e"
type input "#BD674E"
type input "#d58d78"
type input "#D58D78"
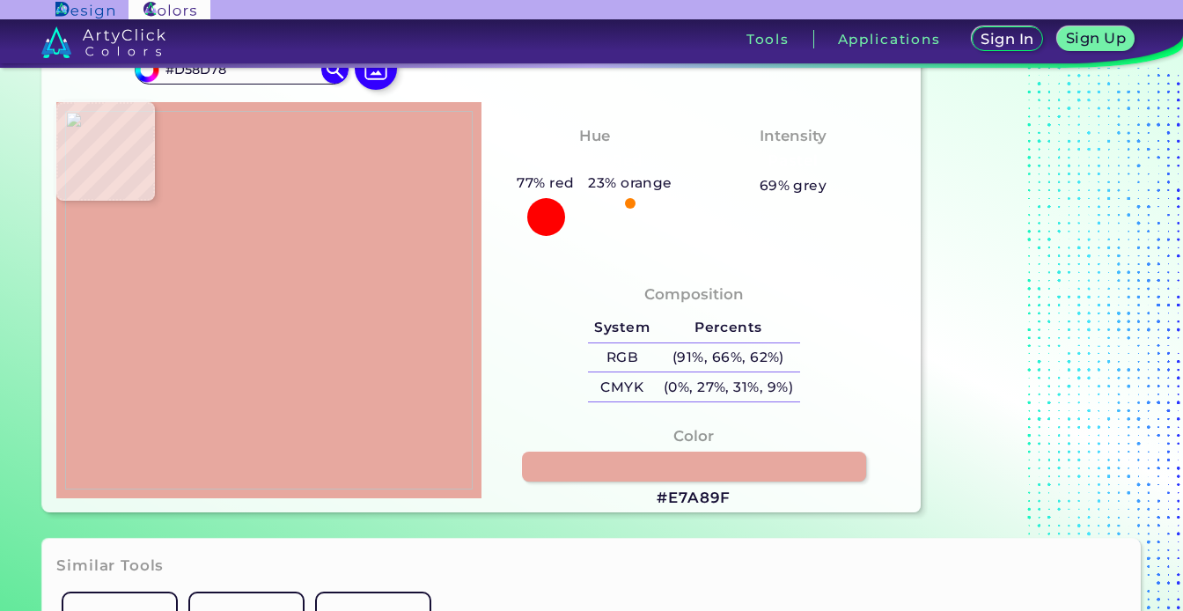
type input "#bc7259"
type input "#BC7259"
type input "#b86c53"
type input "#B86C53"
type input "#b7694f"
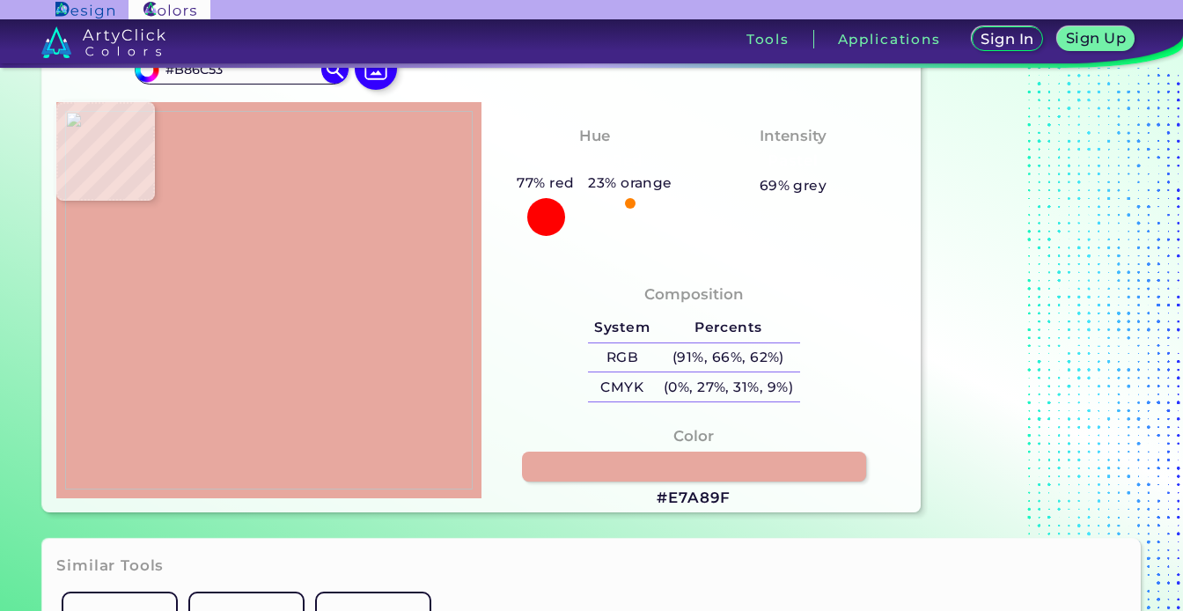
type input "#B7694F"
type input "#b6674d"
type input "#B6674D"
type input "#bd6950"
type input "#BD6950"
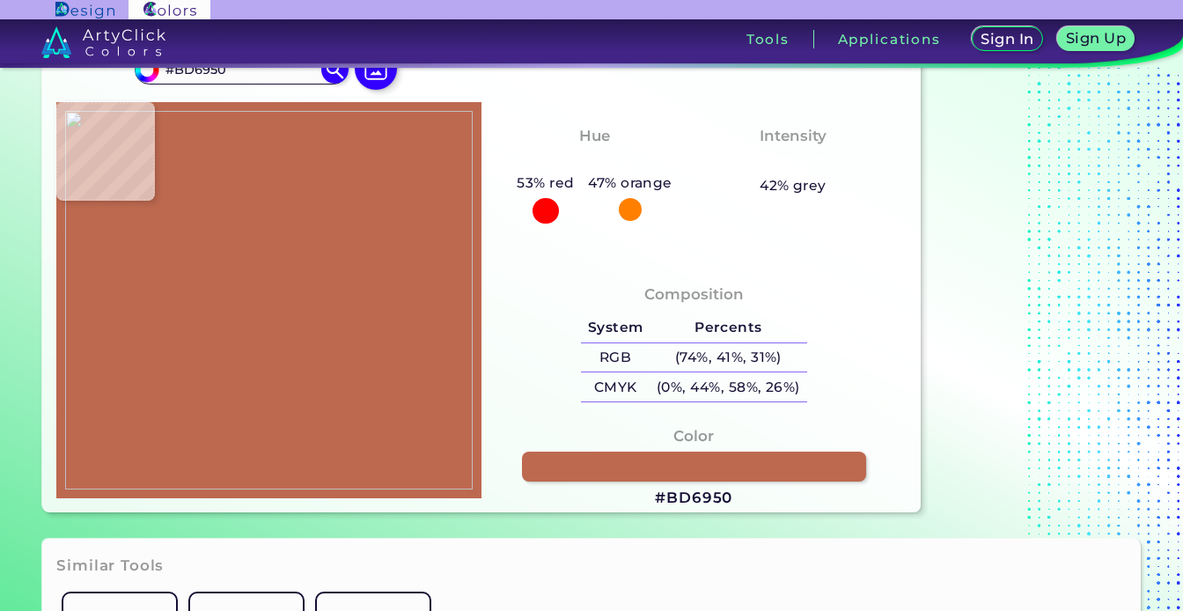
type input "#bd6750"
type input "#BD6750"
type input "#ba654d"
type input "#BA654D"
type input "#ba644b"
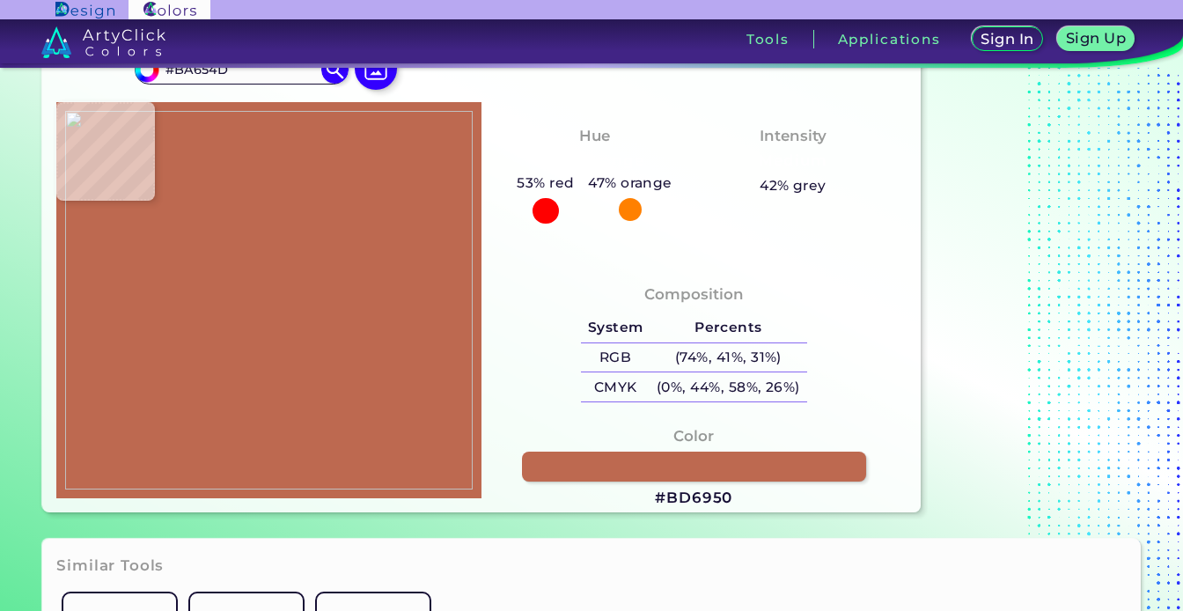
type input "#BA644B"
type input "#c8745c"
type input "#C8745C"
type input "#cd7b64"
type input "#CD7B64"
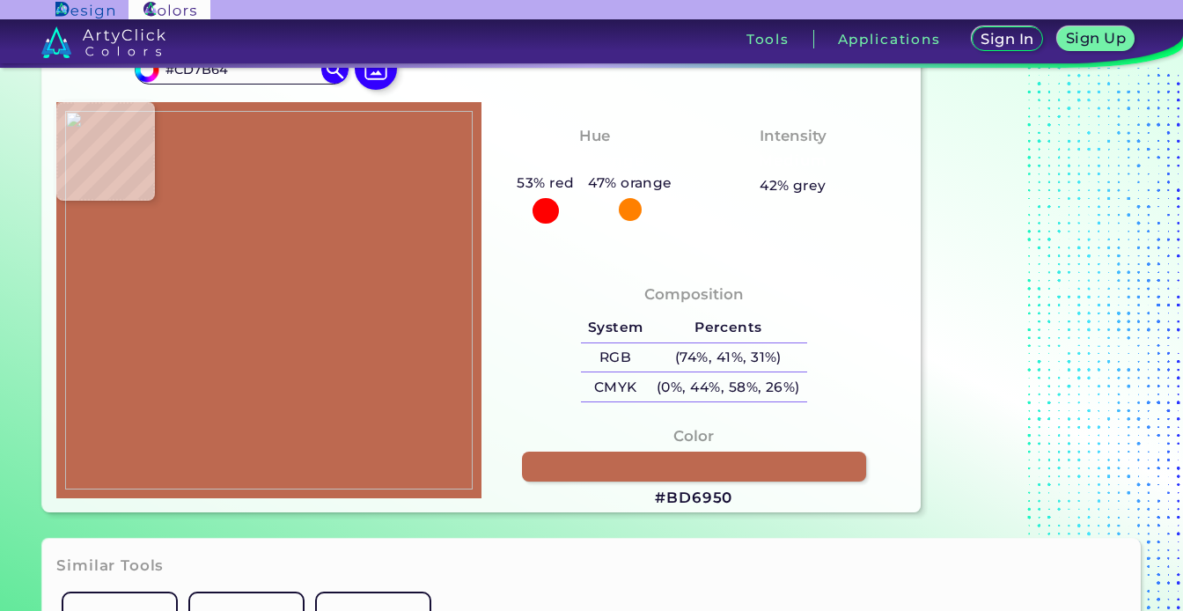
type input "#c26e57"
type input "#C26E57"
type input "#b56049"
type input "#B56049"
type input "#ba644c"
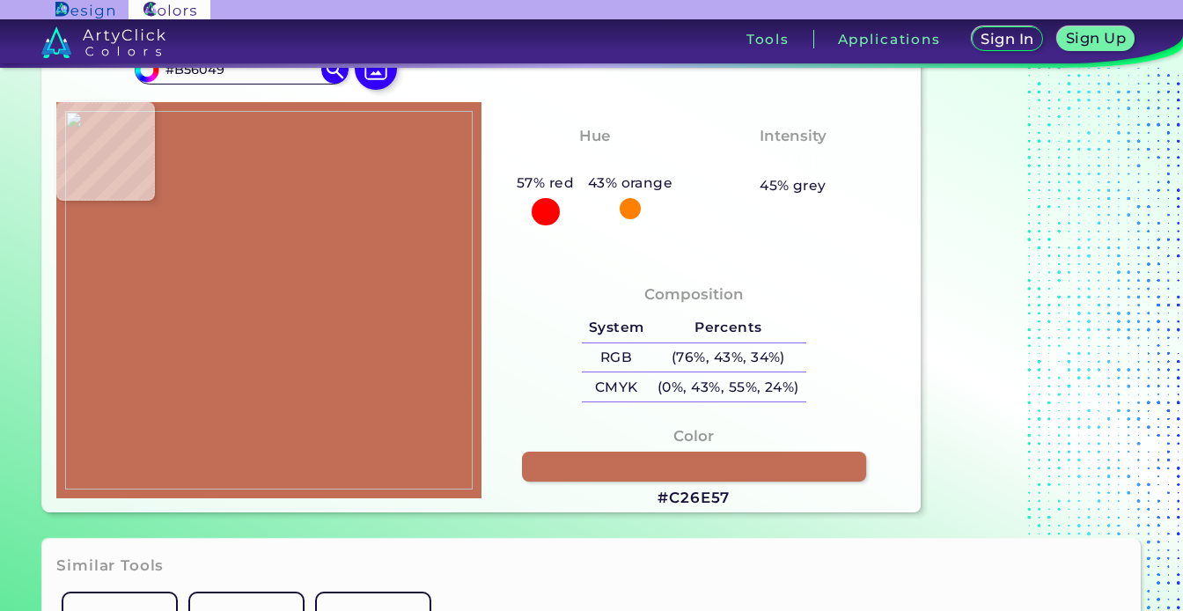
type input "#BA644C"
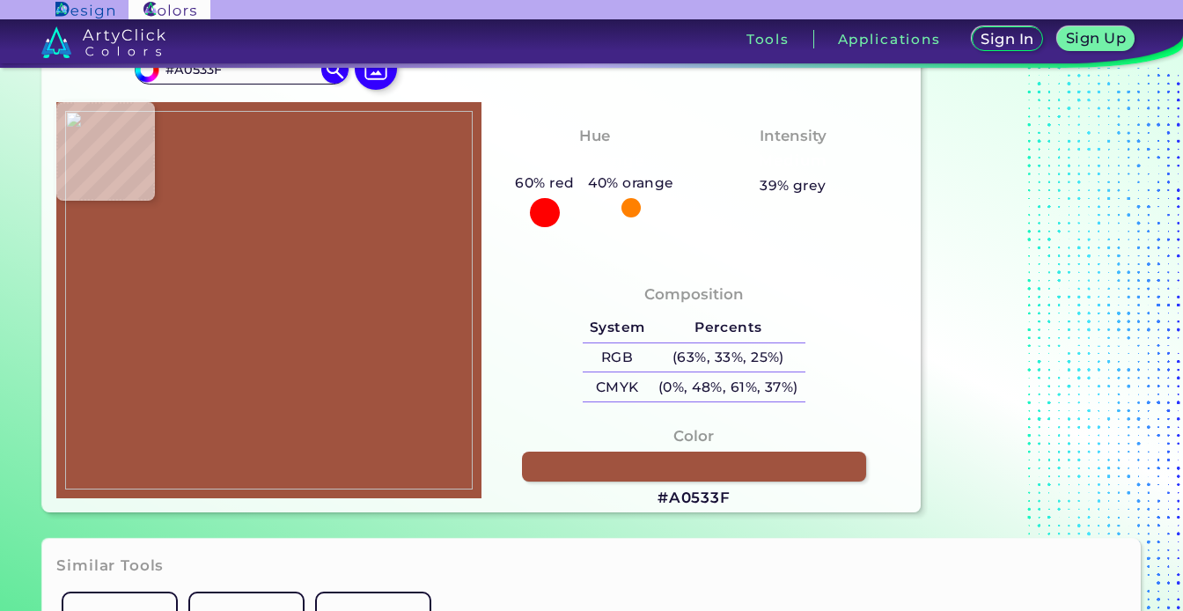
click at [260, 286] on img at bounding box center [268, 300] width 407 height 379
click at [569, 474] on link at bounding box center [694, 466] width 348 height 31
click at [267, 263] on img at bounding box center [268, 300] width 407 height 379
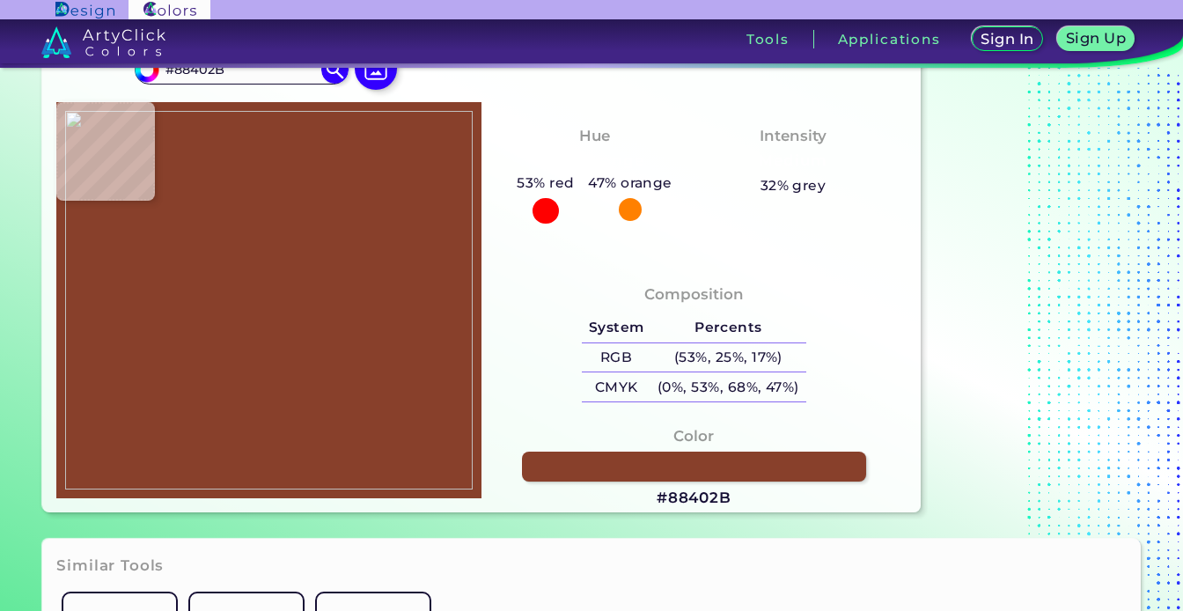
click at [266, 251] on img at bounding box center [268, 300] width 407 height 379
click at [599, 461] on link at bounding box center [694, 466] width 348 height 31
click at [302, 231] on img at bounding box center [268, 300] width 407 height 379
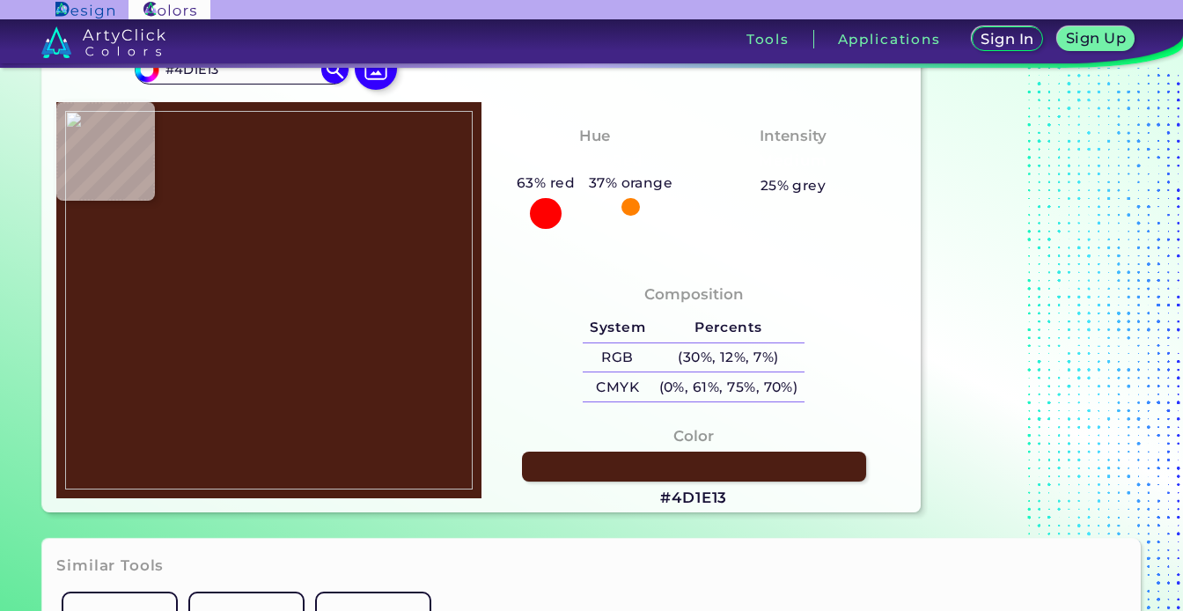
click at [303, 232] on img at bounding box center [268, 300] width 407 height 379
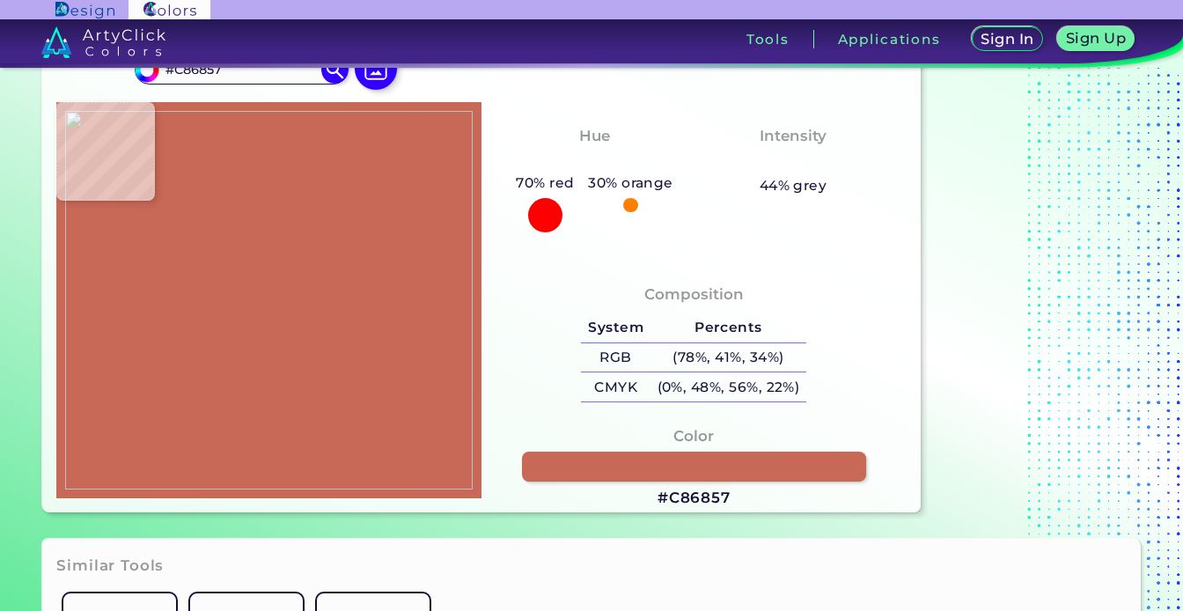
click at [292, 267] on img at bounding box center [268, 300] width 407 height 379
click at [603, 476] on link at bounding box center [694, 466] width 348 height 31
click at [293, 229] on img at bounding box center [268, 300] width 407 height 379
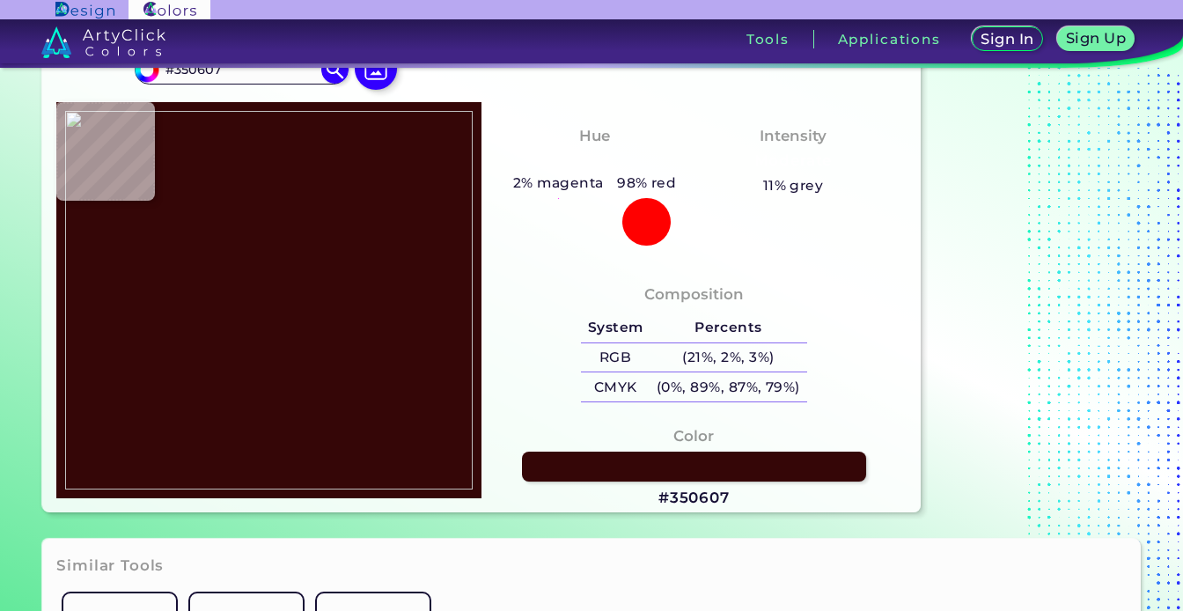
click at [297, 227] on img at bounding box center [268, 300] width 407 height 379
click at [597, 457] on link at bounding box center [694, 466] width 348 height 31
click at [209, 262] on img at bounding box center [268, 300] width 407 height 379
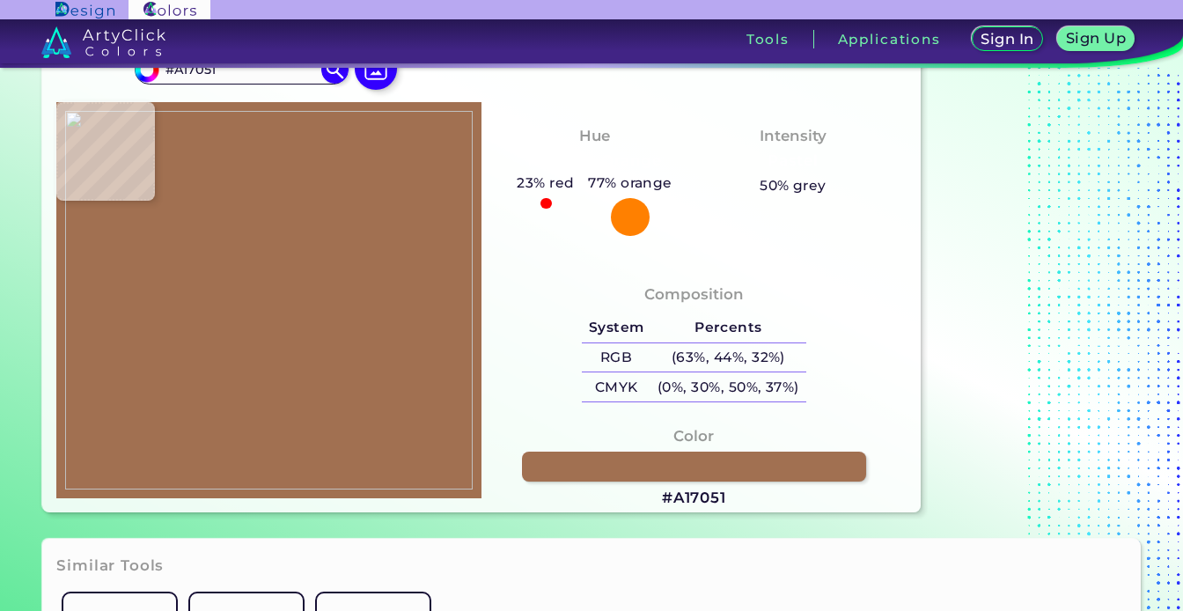
click at [224, 253] on img at bounding box center [268, 300] width 407 height 379
click at [618, 465] on link at bounding box center [694, 466] width 348 height 31
click at [337, 319] on img at bounding box center [268, 300] width 407 height 379
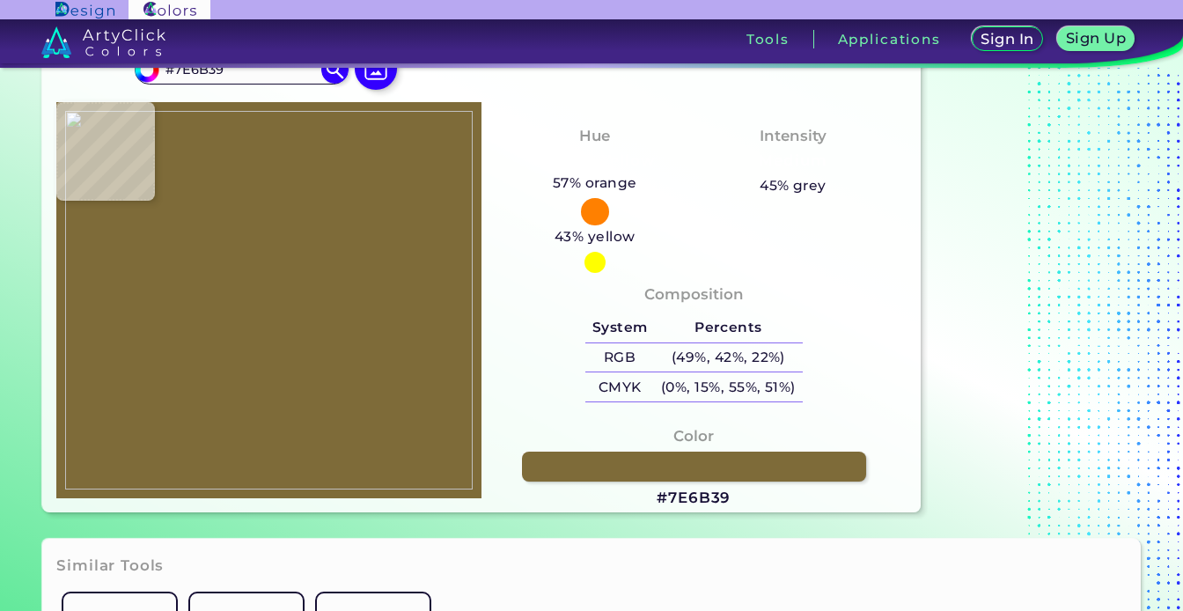
click at [341, 312] on img at bounding box center [268, 300] width 407 height 379
click at [546, 456] on link at bounding box center [694, 466] width 348 height 31
click at [340, 317] on img at bounding box center [268, 300] width 407 height 379
click at [340, 311] on img at bounding box center [268, 300] width 407 height 379
click at [575, 466] on link at bounding box center [694, 466] width 348 height 31
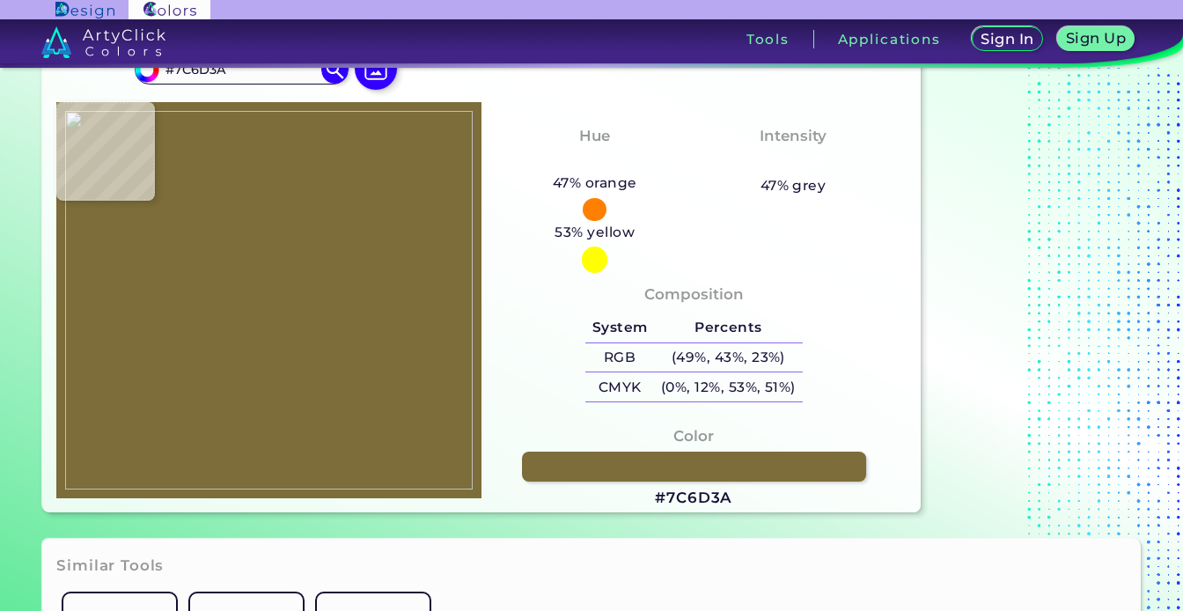
click at [235, 288] on img at bounding box center [268, 300] width 407 height 379
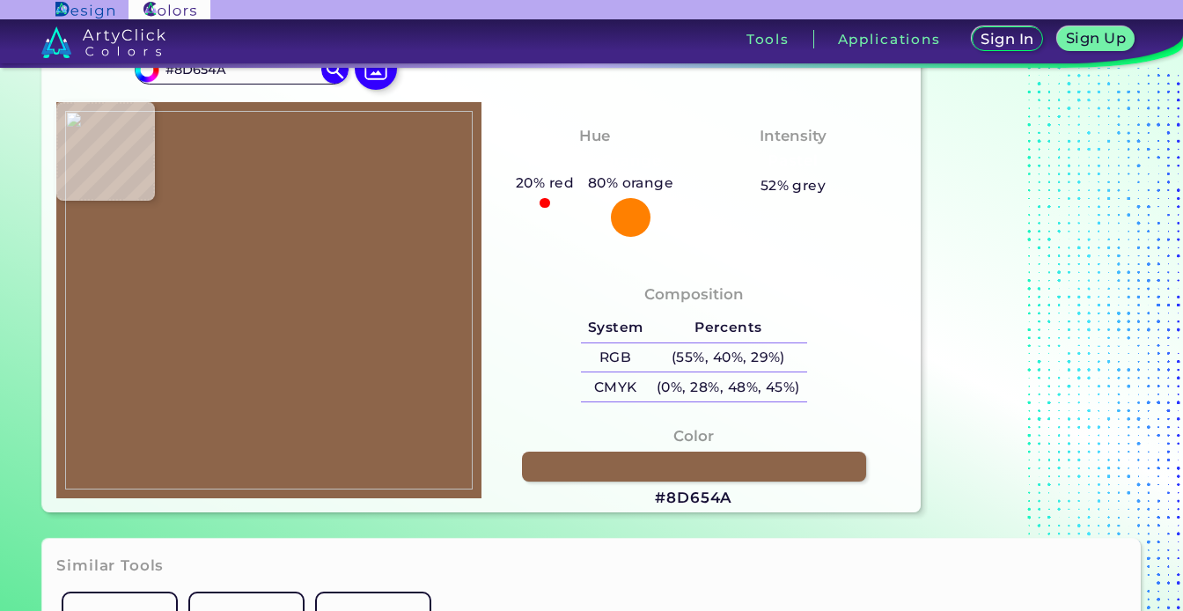
click at [337, 221] on img at bounding box center [268, 300] width 407 height 379
click at [233, 286] on img at bounding box center [268, 300] width 407 height 379
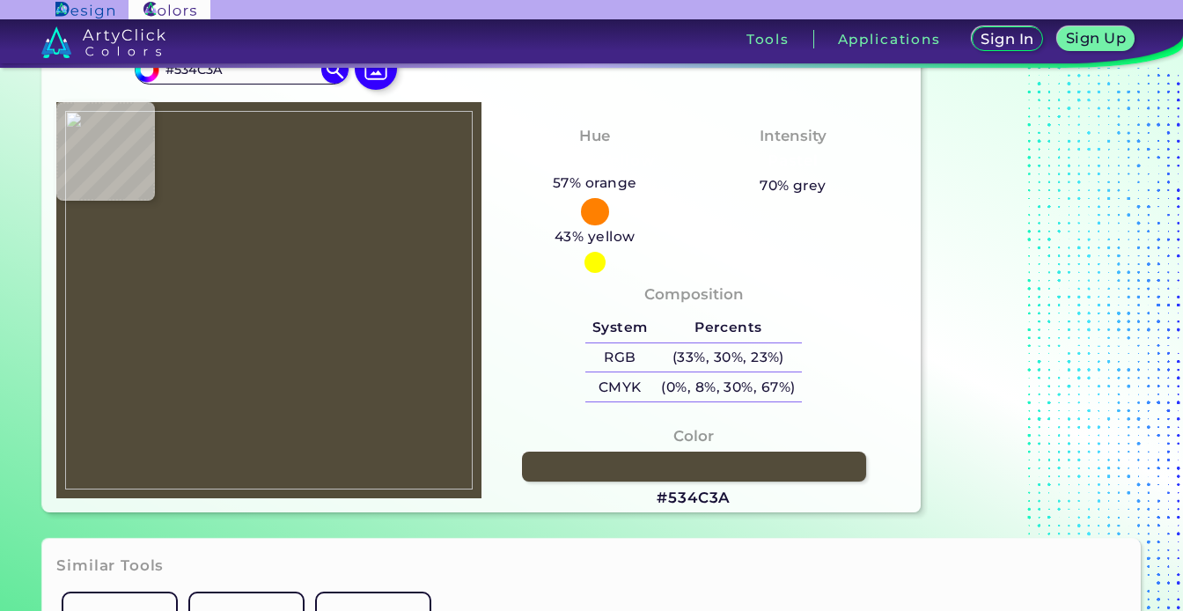
click at [235, 284] on img at bounding box center [268, 300] width 407 height 379
click at [582, 461] on link at bounding box center [694, 466] width 348 height 31
